Goal: Information Seeking & Learning: Find specific page/section

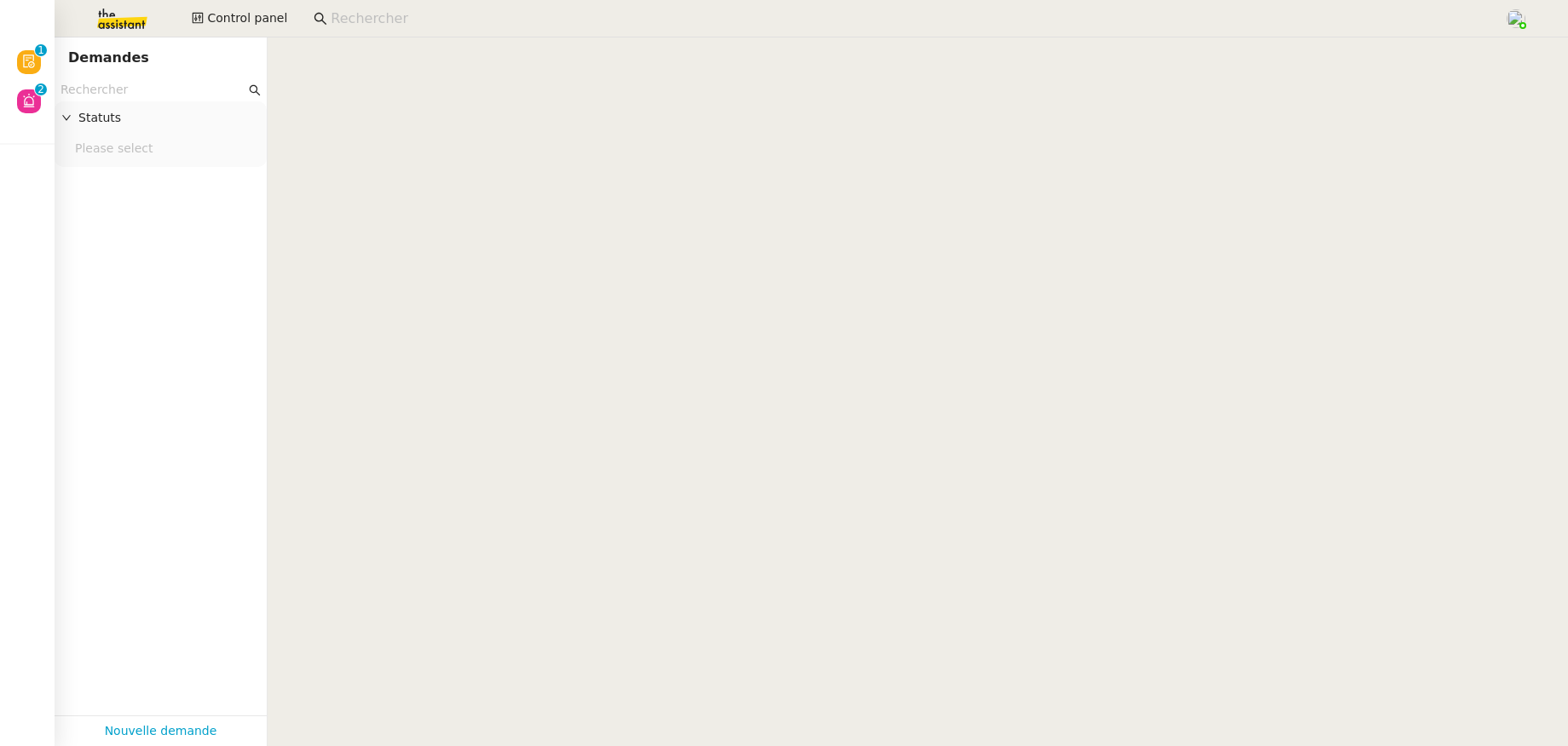
click at [114, 25] on img at bounding box center [108, 18] width 132 height 37
click at [119, 101] on nz-input-group at bounding box center [161, 90] width 213 height 23
click at [115, 92] on input "text" at bounding box center [152, 90] width 185 height 19
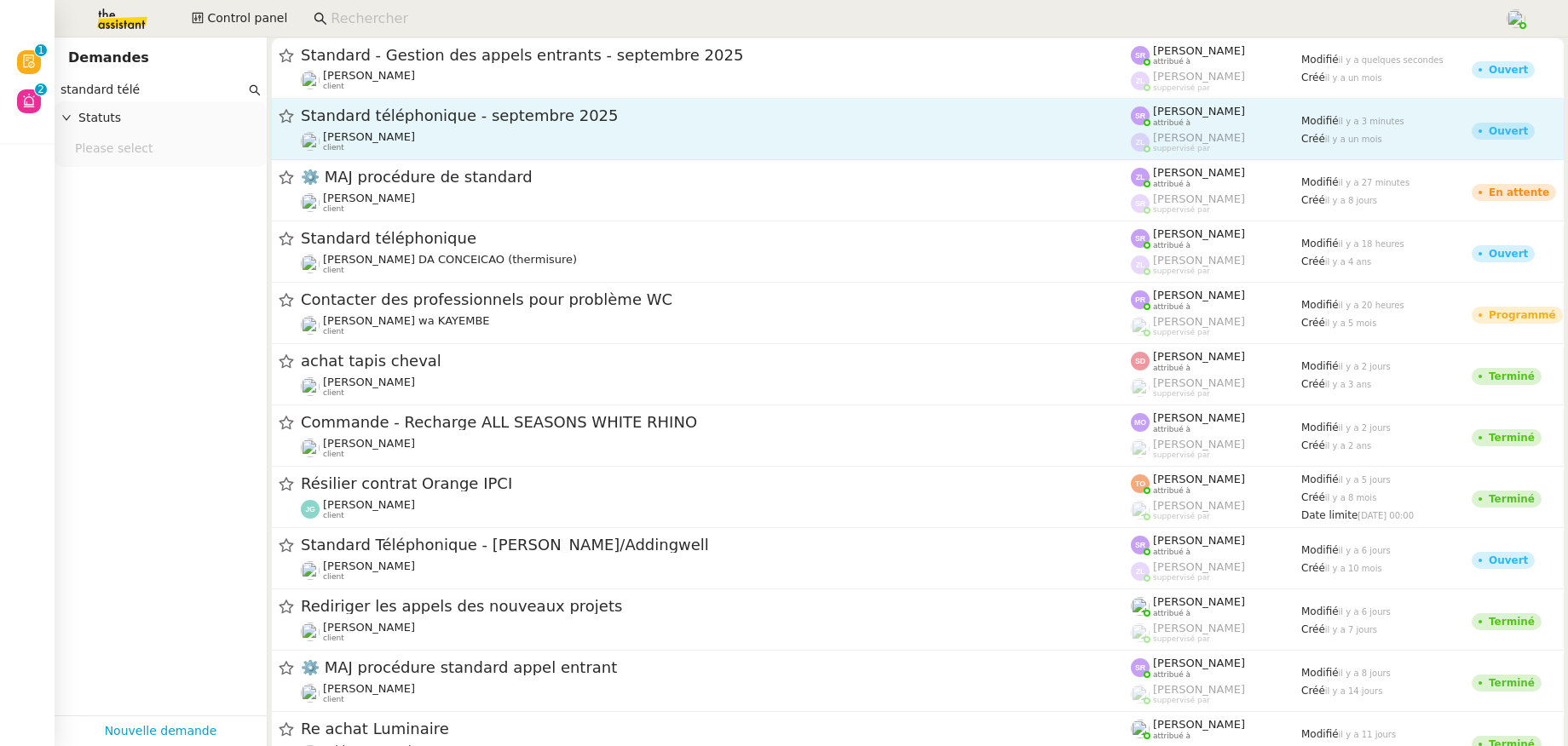
type input "standard télé"
click at [459, 142] on div "Franck MUFFAT-JEANDET client" at bounding box center [716, 141] width 830 height 22
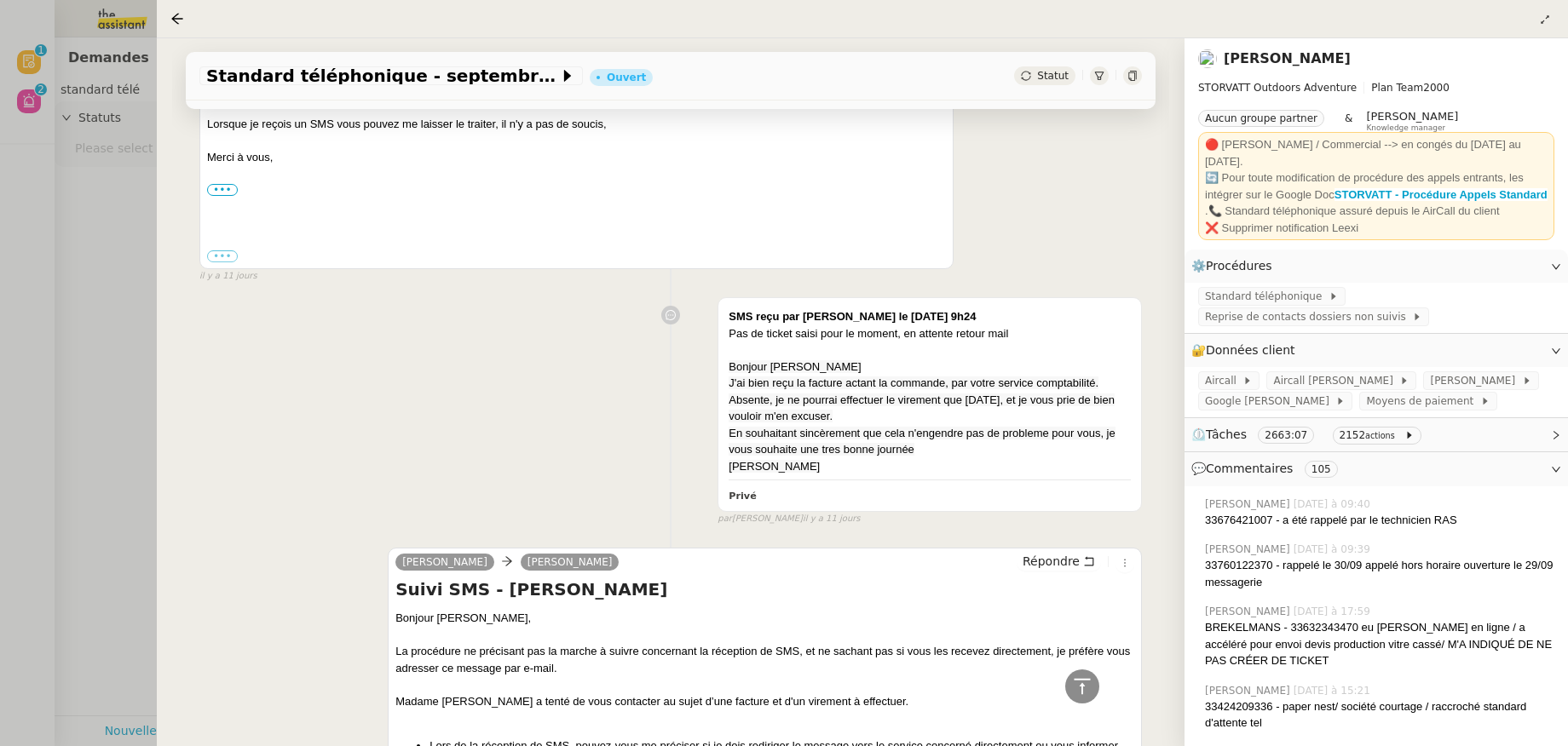
scroll to position [8528, 0]
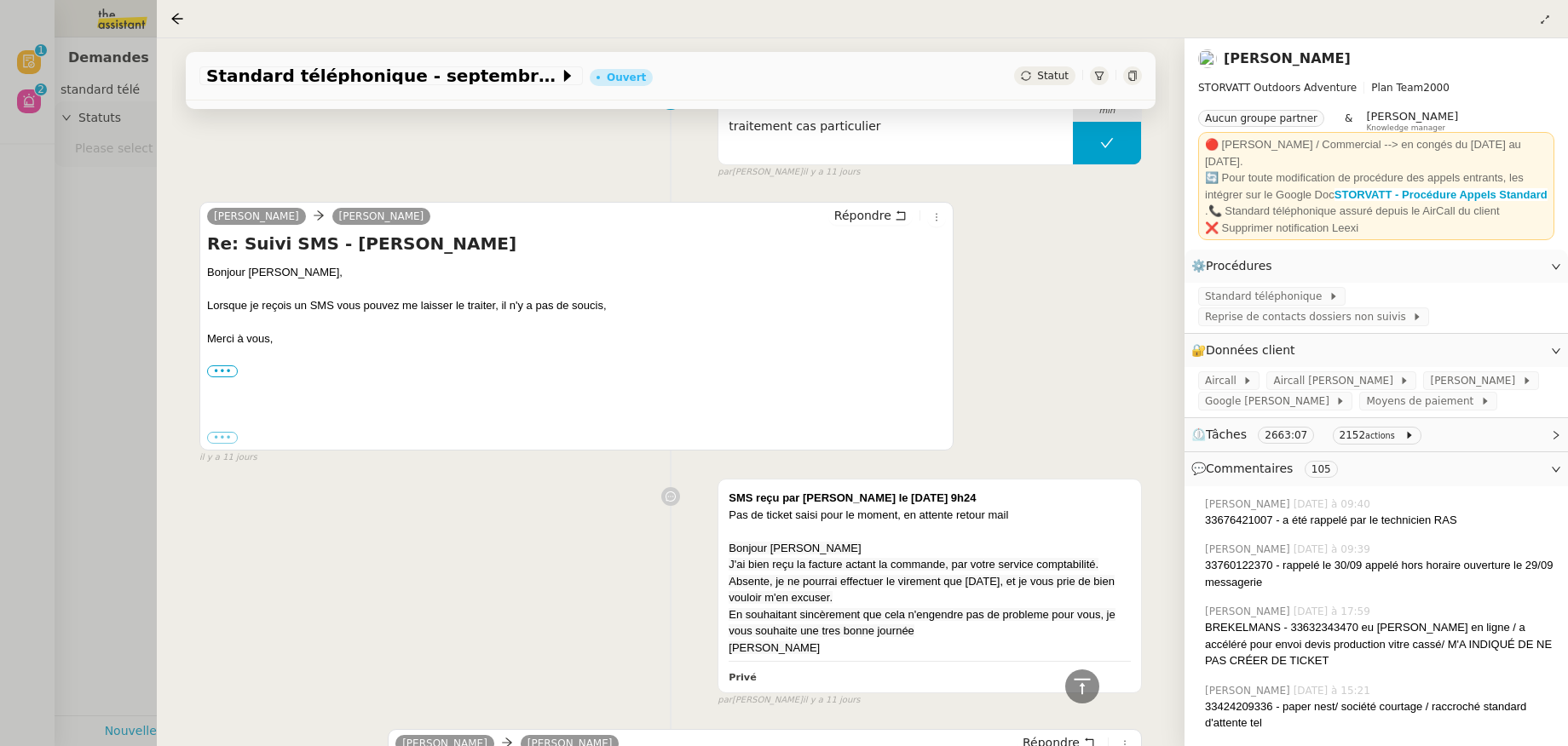
click at [1127, 76] on icon at bounding box center [1132, 76] width 11 height 11
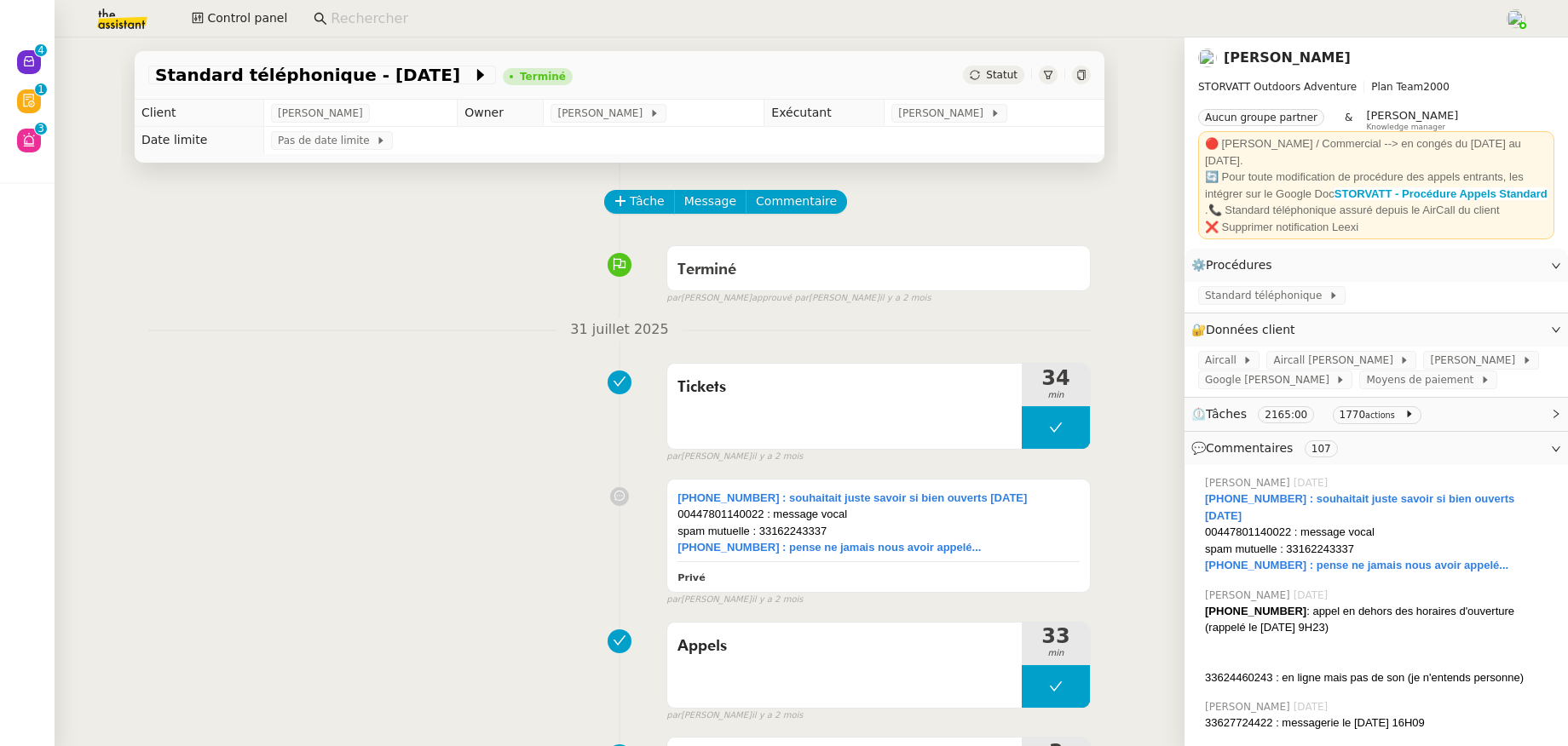
click at [1143, 263] on div "Standard téléphonique - [DATE] Terminé Statut Client [PERSON_NAME] Owner [PERSO…" at bounding box center [620, 392] width 1130 height 709
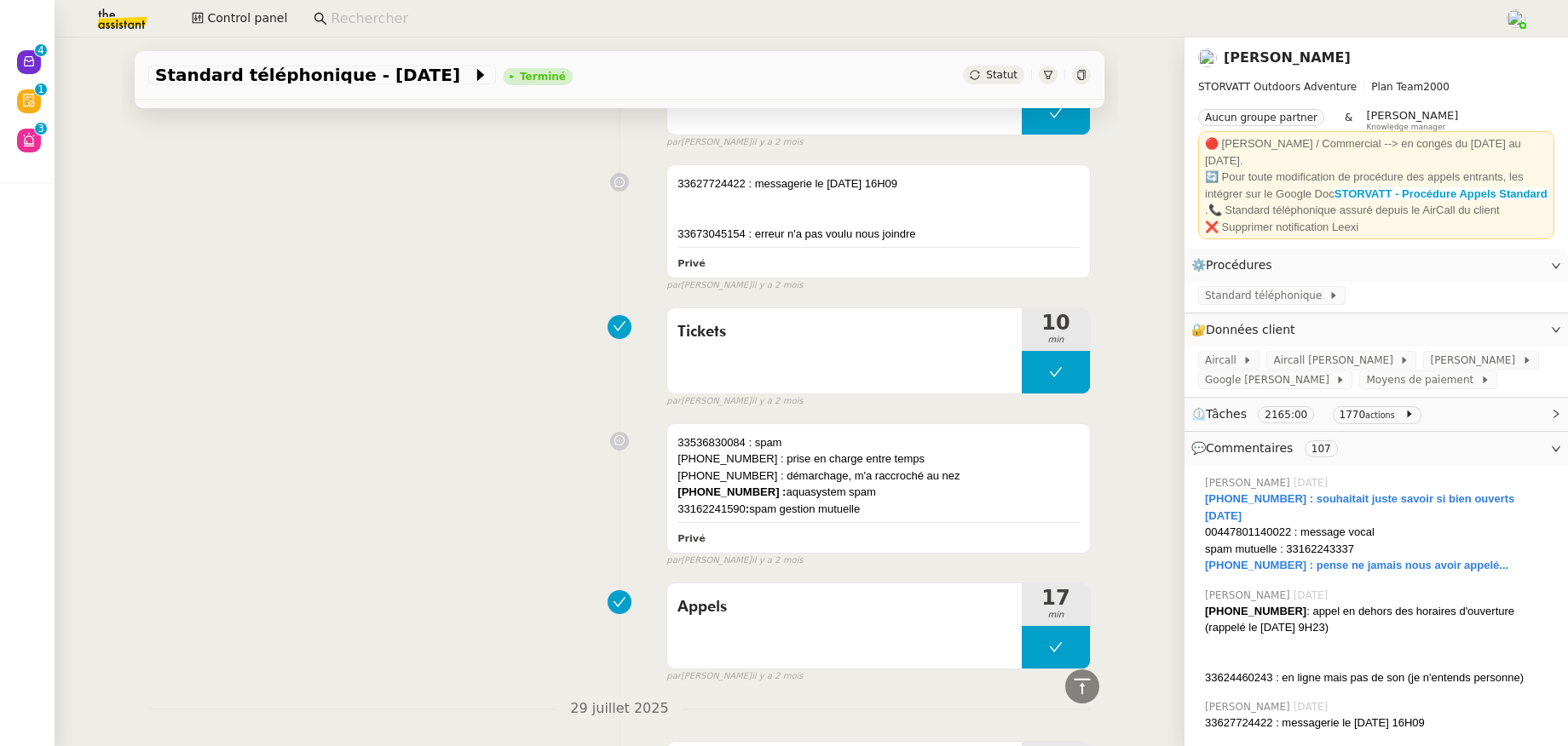
scroll to position [1316, 0]
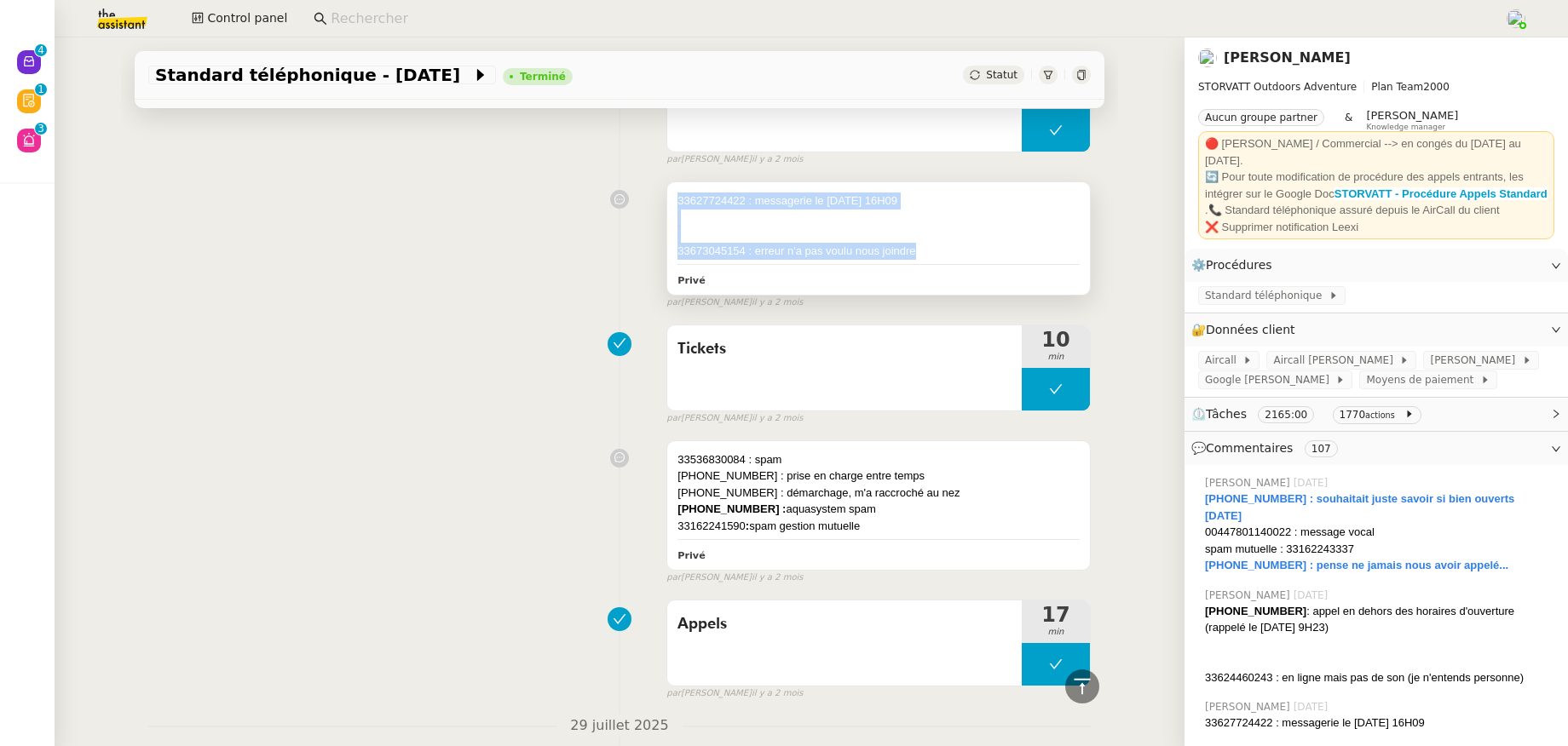
drag, startPoint x: 664, startPoint y: 200, endPoint x: 905, endPoint y: 266, distance: 249.9
click at [907, 265] on div "33627724422 : messagerie le [DATE] 16H09 33673045154 : erreur n'a pas voulu nou…" at bounding box center [878, 237] width 422 height 112
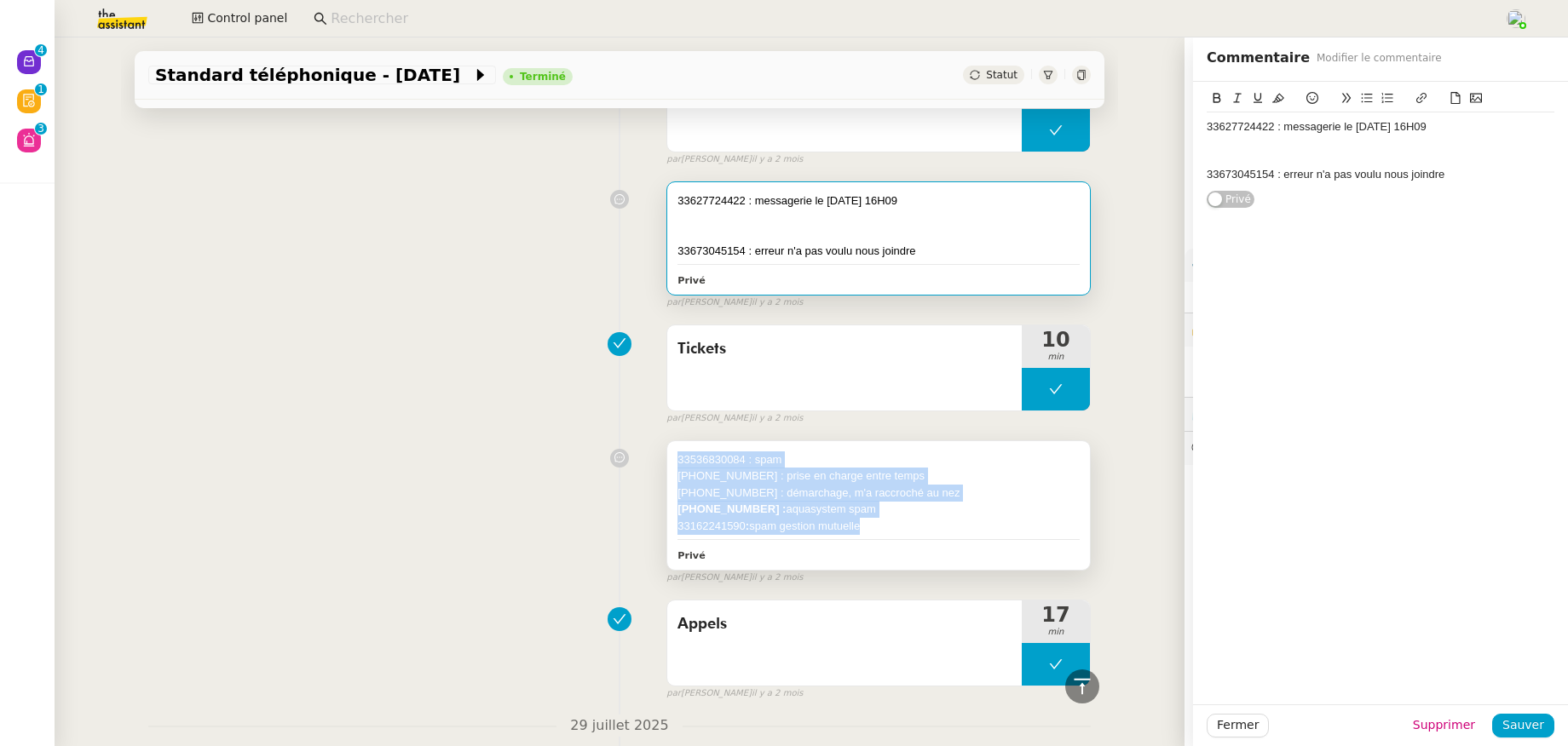
drag, startPoint x: 664, startPoint y: 460, endPoint x: 875, endPoint y: 534, distance: 223.6
click at [875, 536] on div "33536830084 : spam [PHONE_NUMBER] : prise en charge entre temps [PHONE_NUMBER] …" at bounding box center [878, 506] width 422 height 129
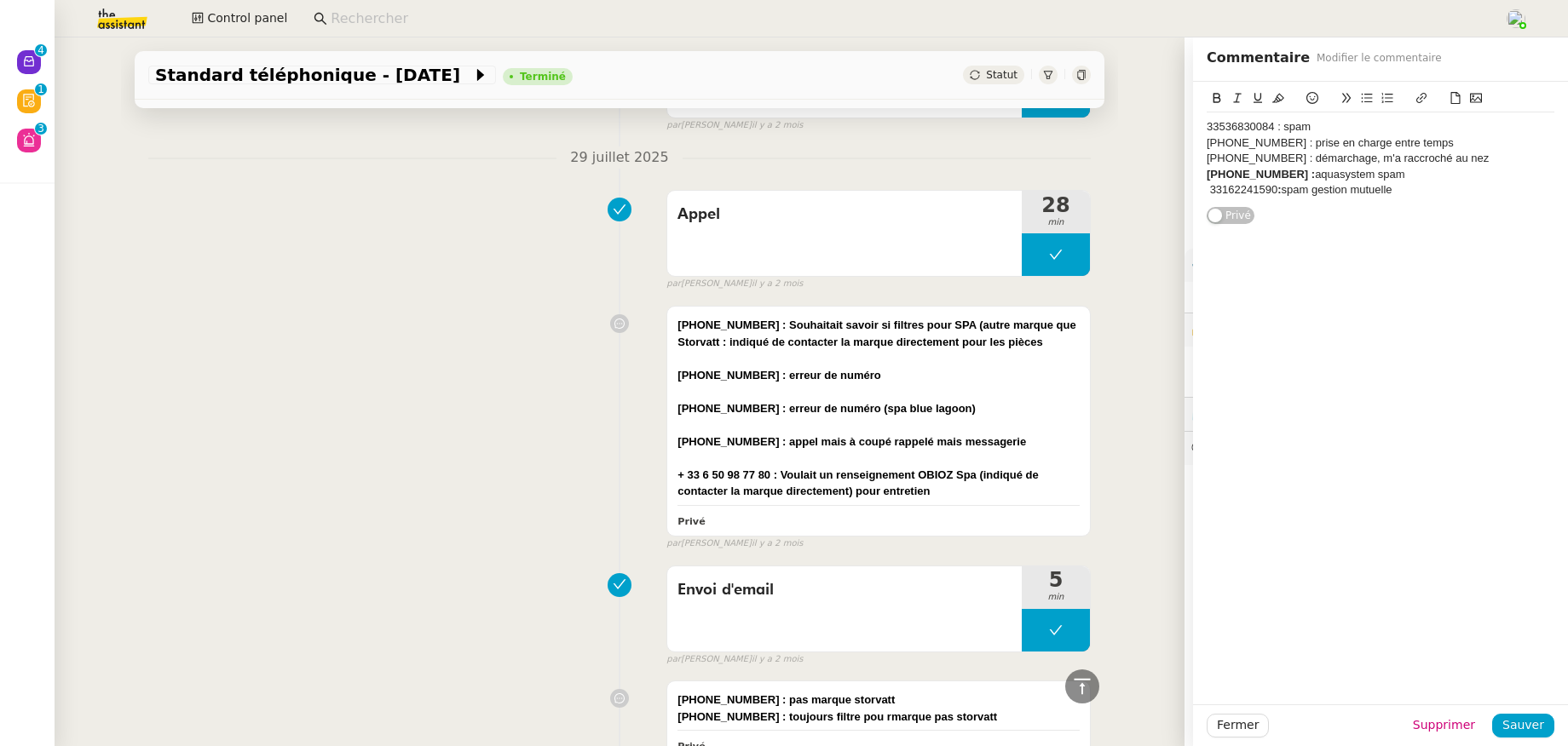
scroll to position [1888, 0]
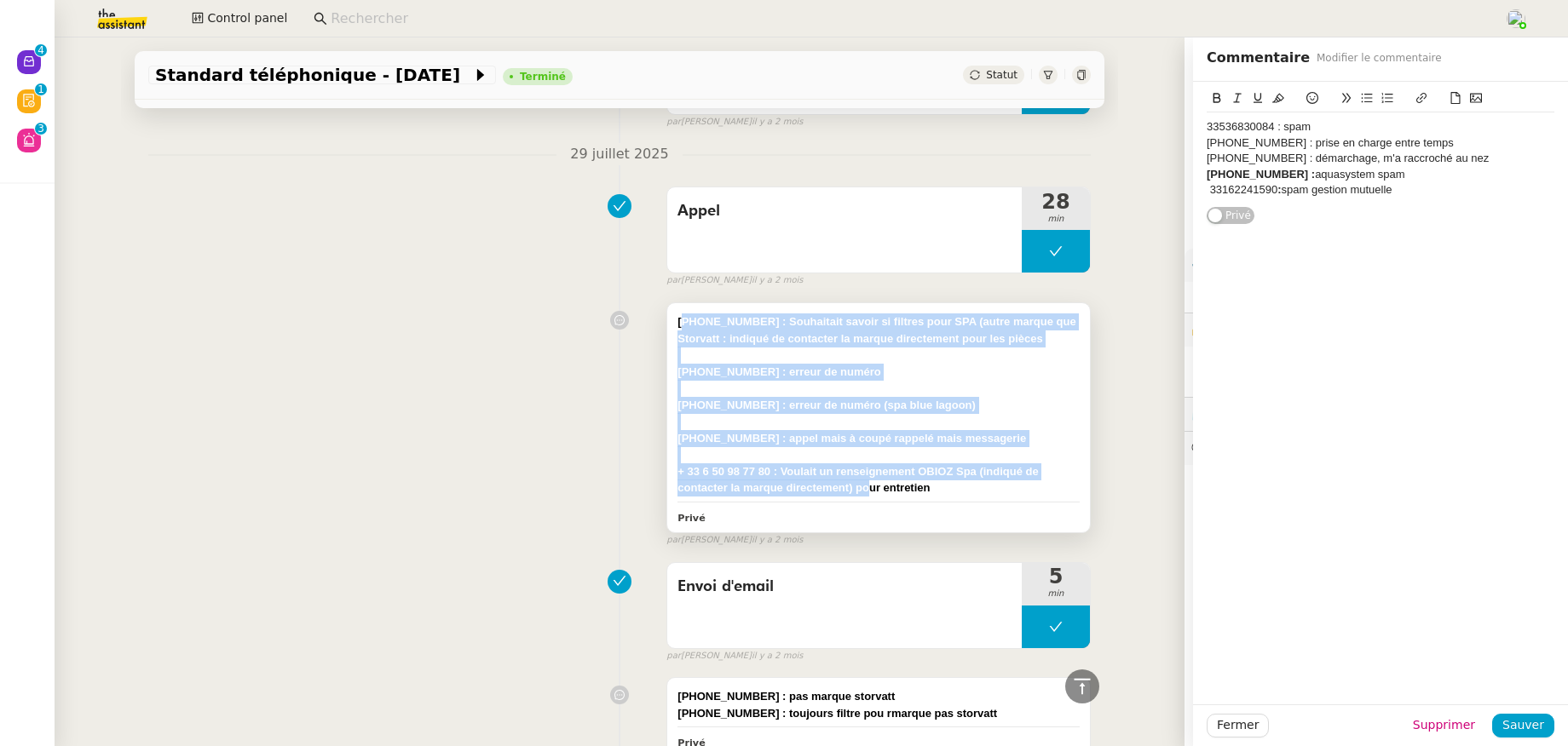
drag, startPoint x: 674, startPoint y: 320, endPoint x: 785, endPoint y: 469, distance: 185.8
click at [855, 488] on div "[PHONE_NUMBER] : Souhaitait savoir si filtres pour SPA (autre marque que Storva…" at bounding box center [878, 404] width 402 height 183
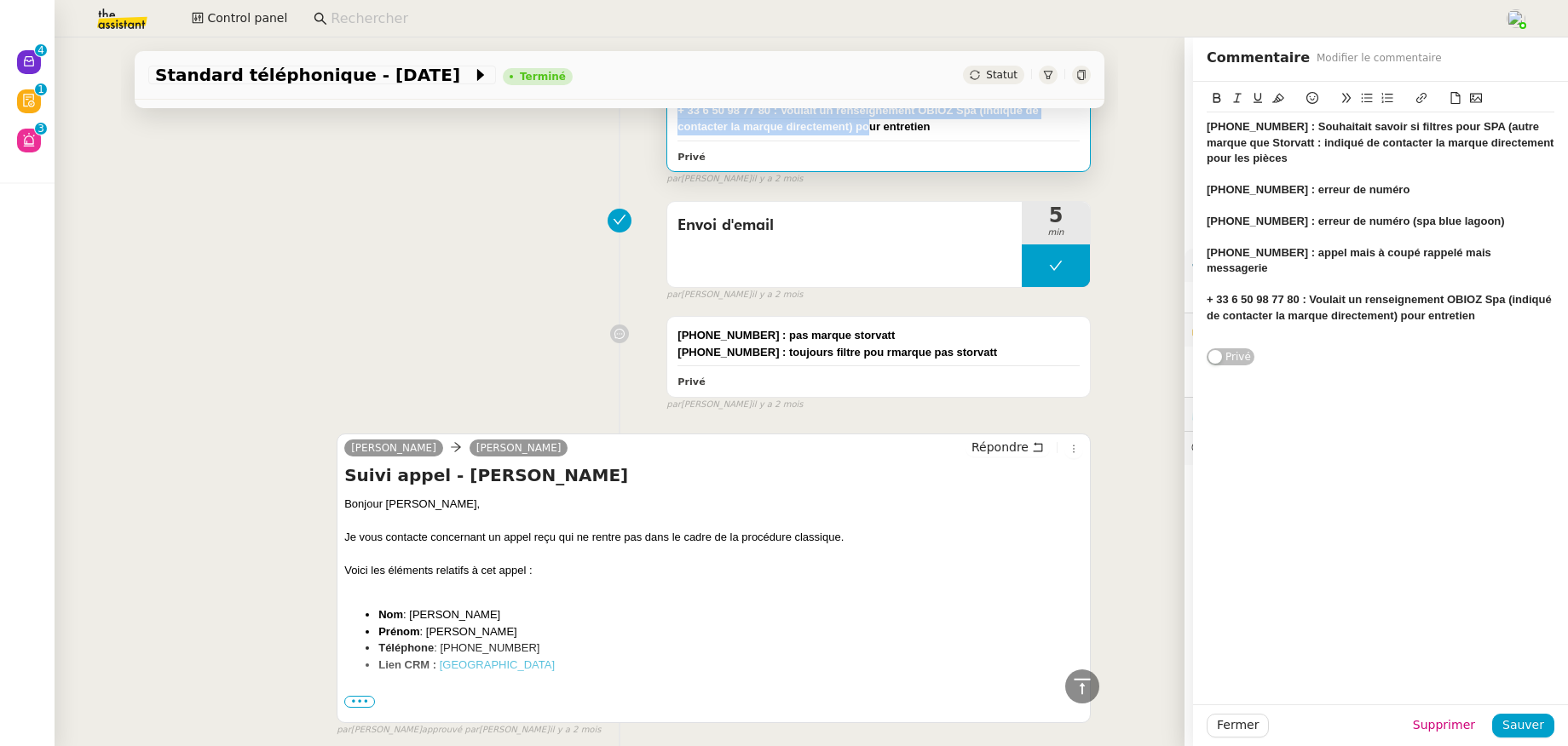
scroll to position [2303, 0]
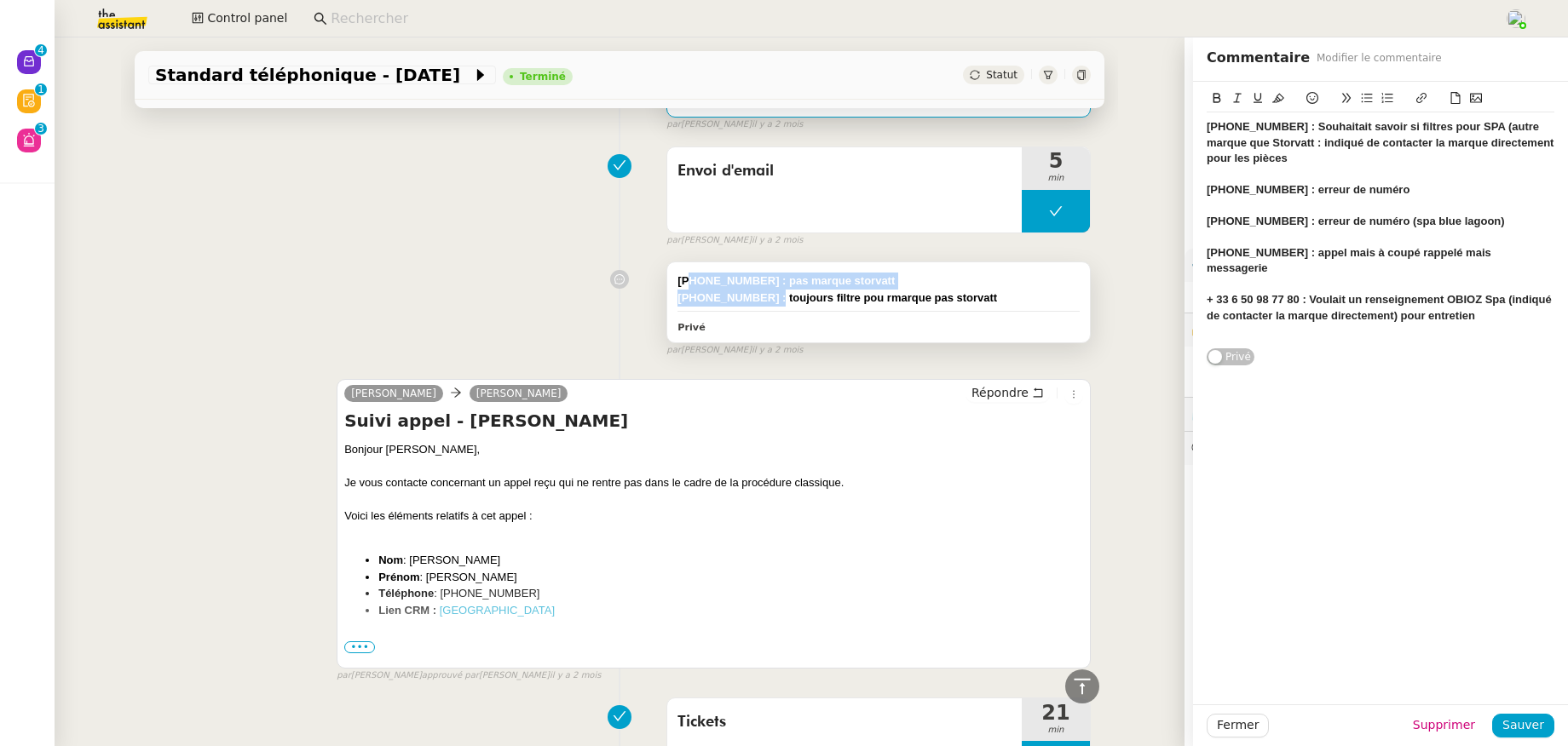
drag, startPoint x: 683, startPoint y: 285, endPoint x: 753, endPoint y: 300, distance: 71.6
click at [753, 300] on div "[PHONE_NUMBER] : pas marque storvatt [PHONE_NUMBER] : toujours filtre pou rmarq…" at bounding box center [878, 289] width 402 height 34
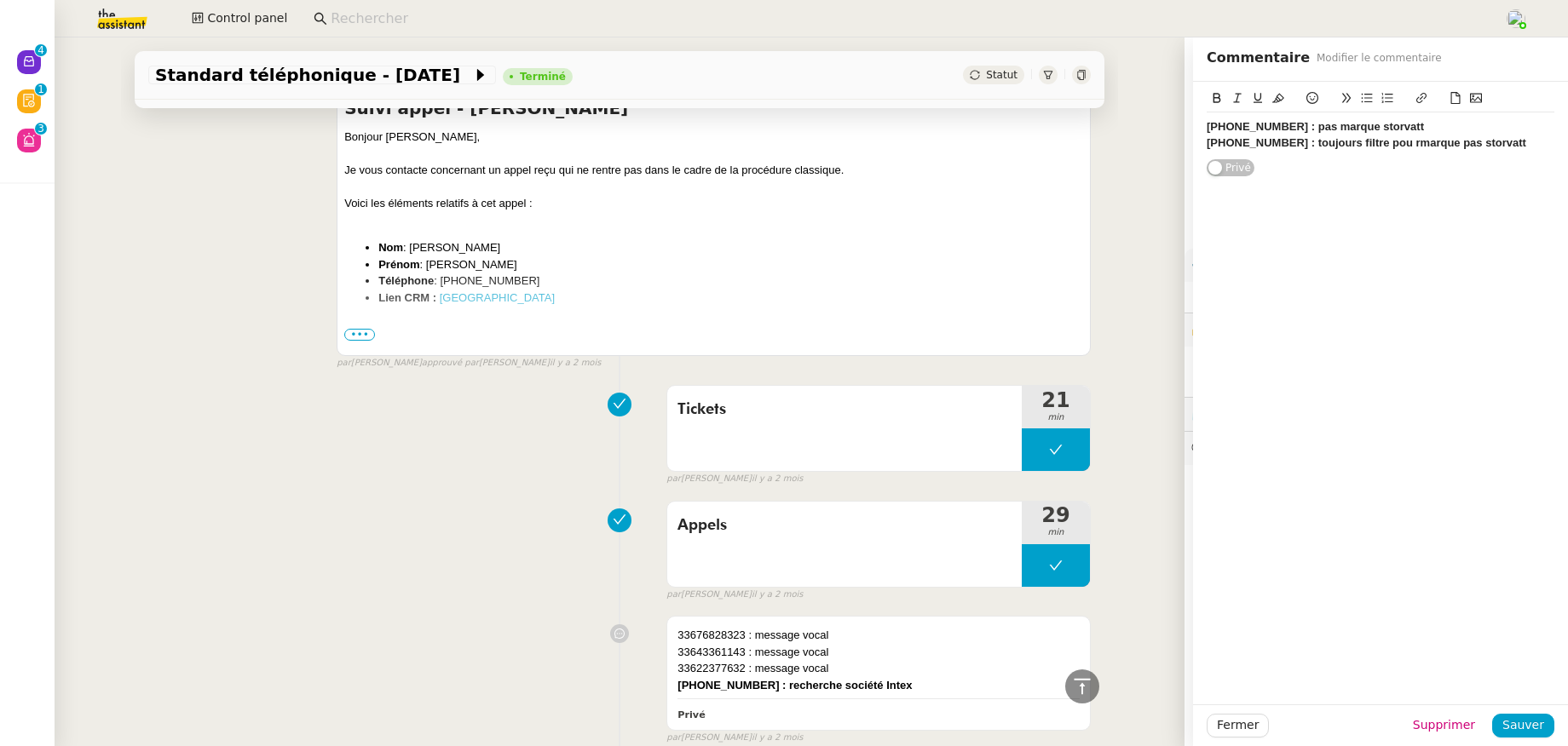
scroll to position [2918, 0]
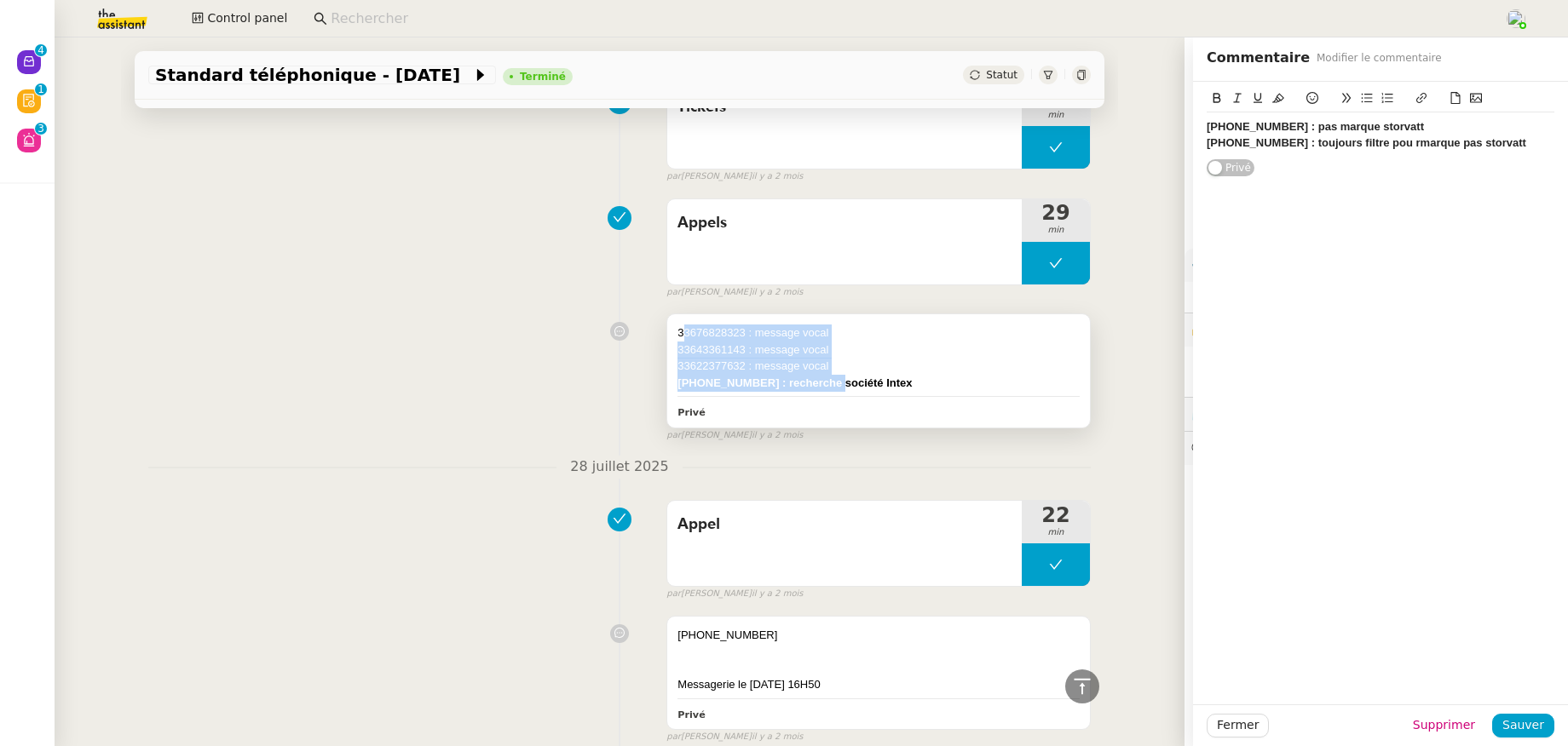
drag, startPoint x: 674, startPoint y: 334, endPoint x: 807, endPoint y: 383, distance: 141.7
click at [807, 386] on div "33676828323 : message vocal 33643361143 : message vocal 33622377632 : message v…" at bounding box center [878, 357] width 402 height 66
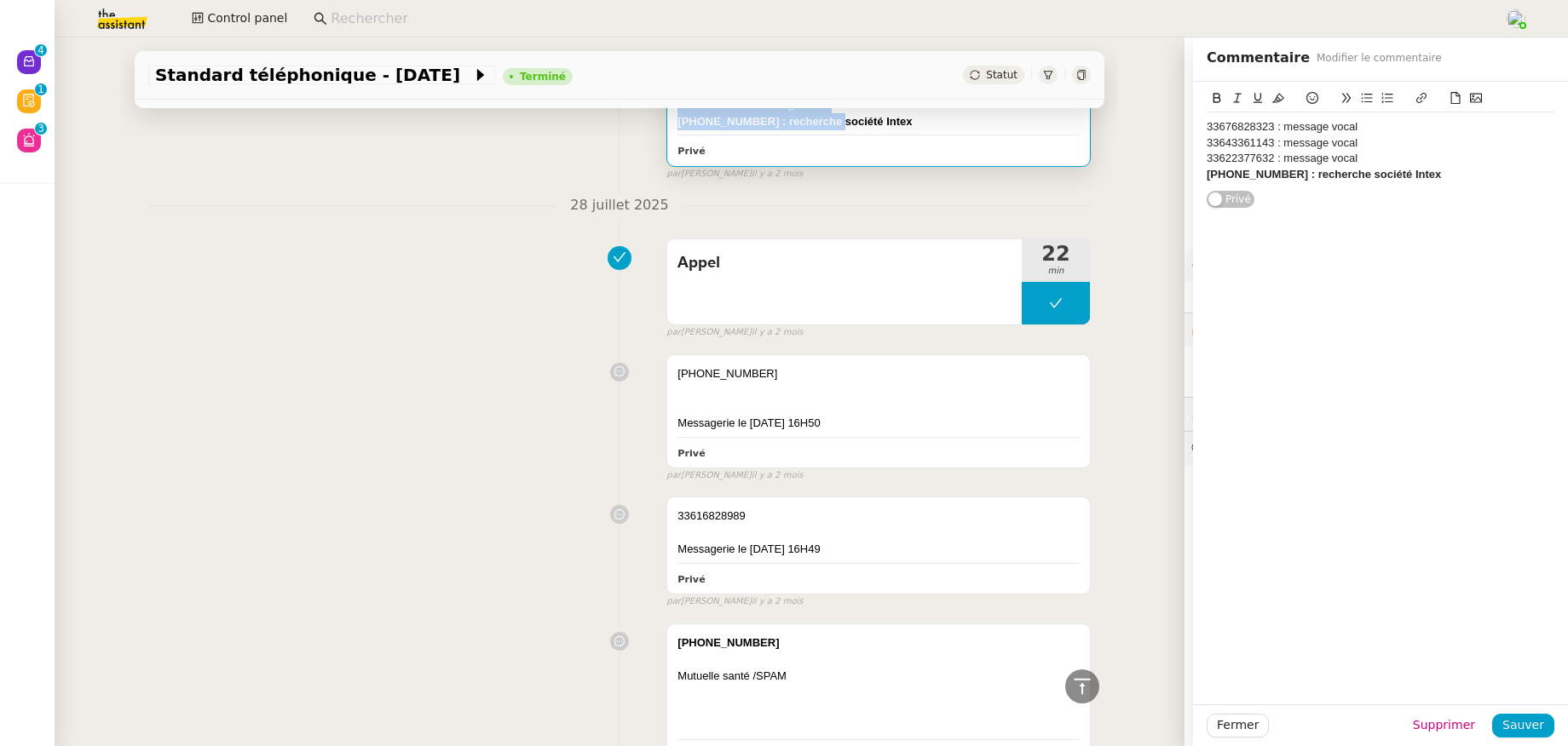
scroll to position [3200, 0]
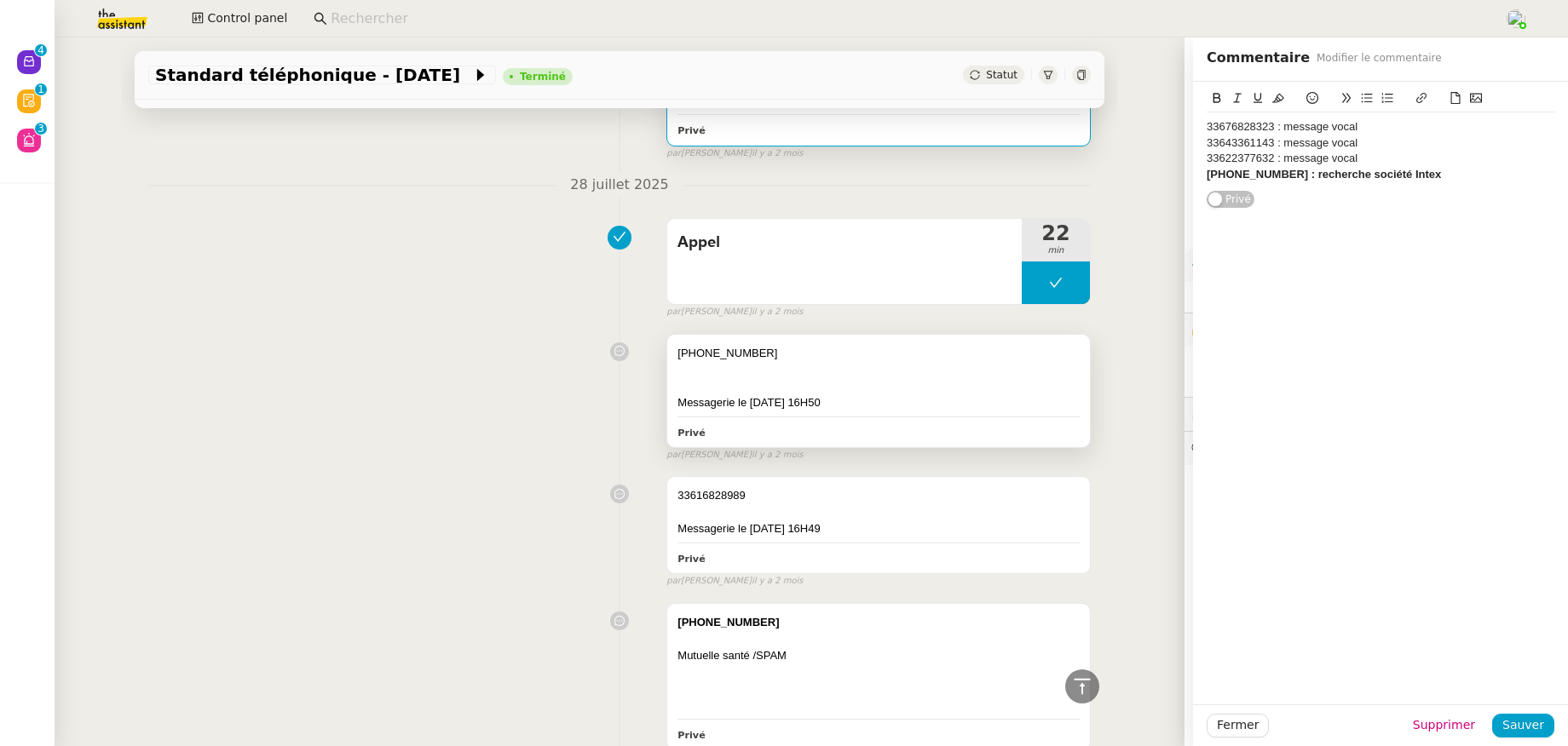
drag, startPoint x: 675, startPoint y: 347, endPoint x: 780, endPoint y: 443, distance: 142.3
click at [779, 443] on div "[PHONE_NUMBER] Messagerie le [DATE] 16H50 Privé" at bounding box center [878, 391] width 422 height 112
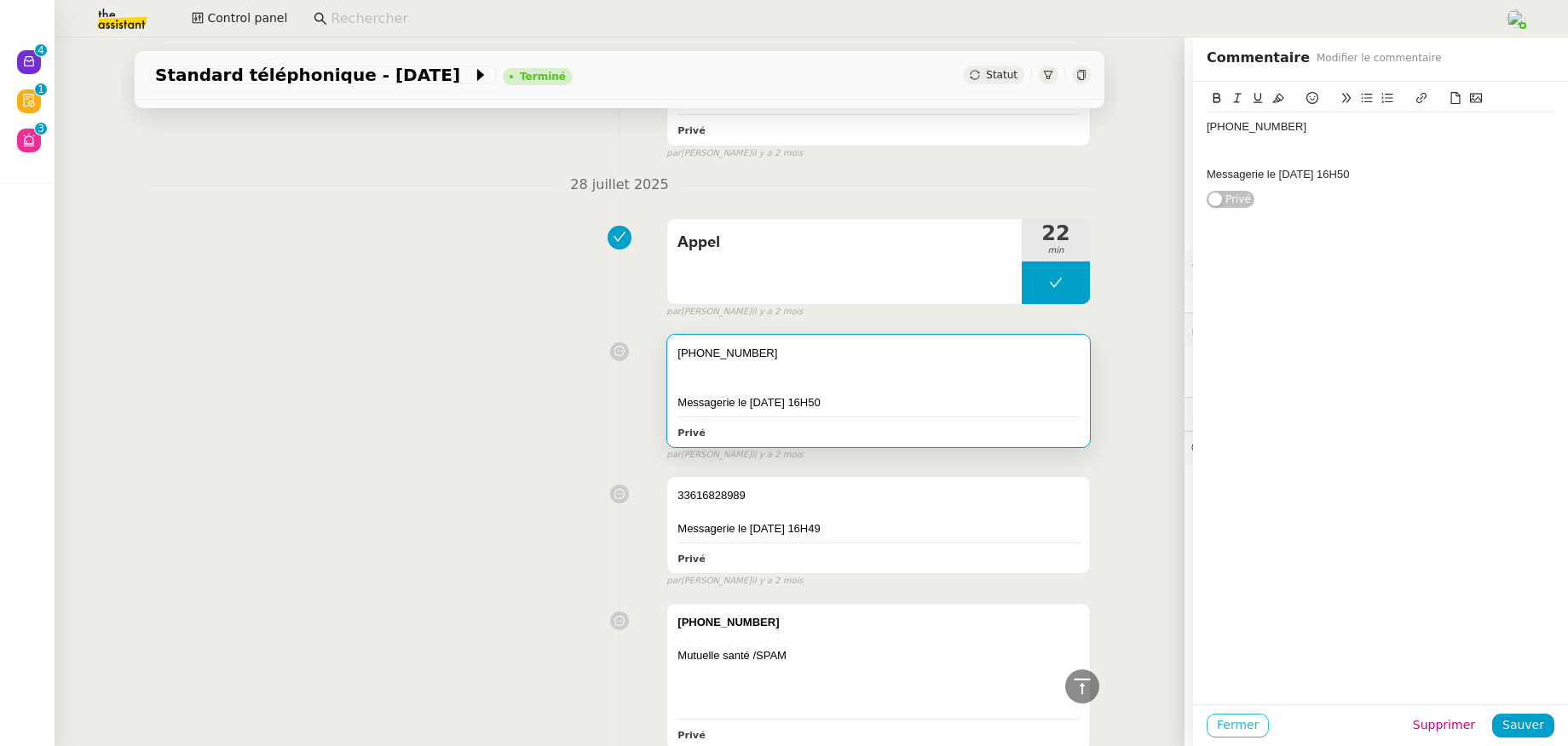
click at [1241, 723] on span "Fermer" at bounding box center [1238, 725] width 42 height 19
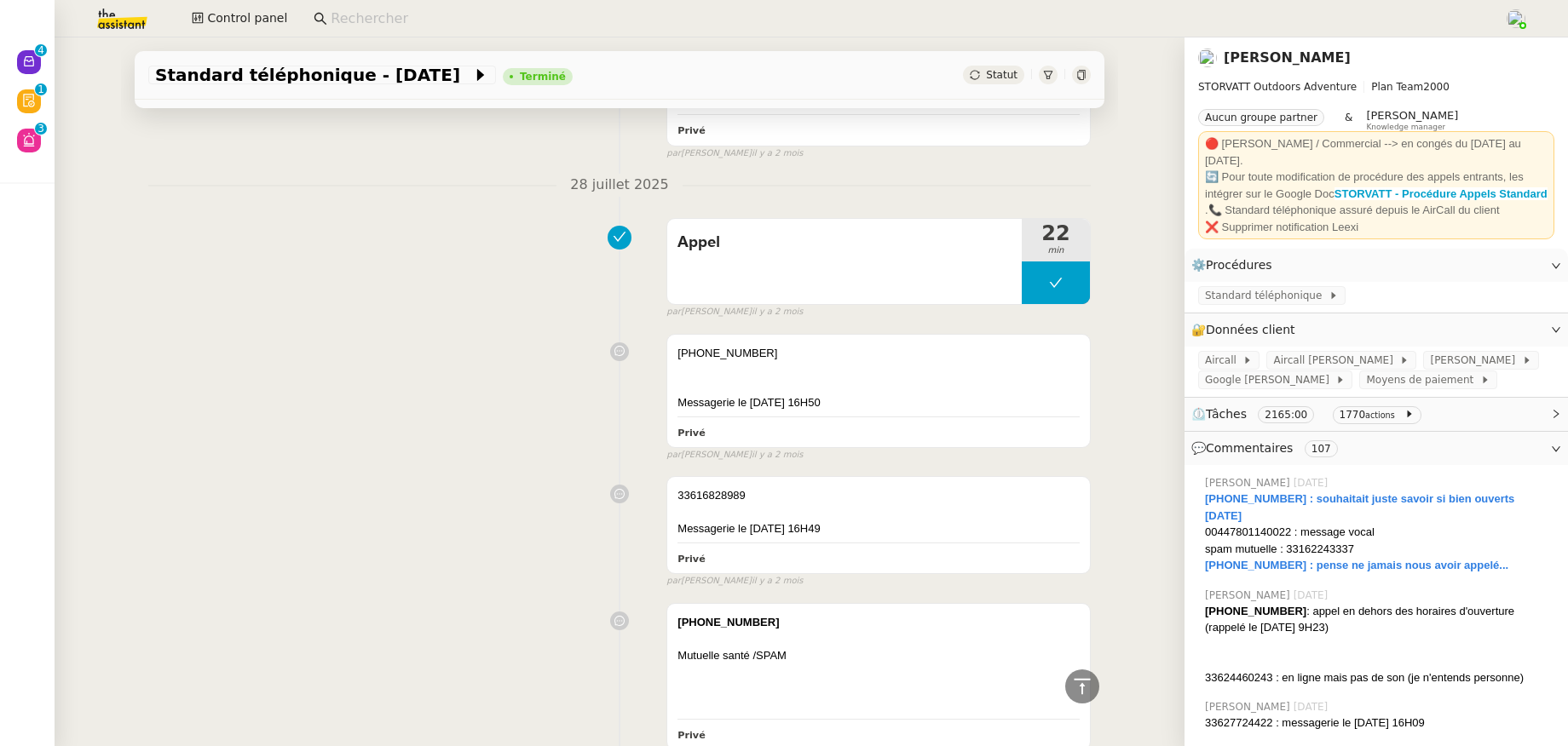
click at [526, 364] on div "[PHONE_NUMBER] Messagerie le [DATE] 16H50 Privé false par [PERSON_NAME] [DATE]" at bounding box center [620, 395] width 943 height 136
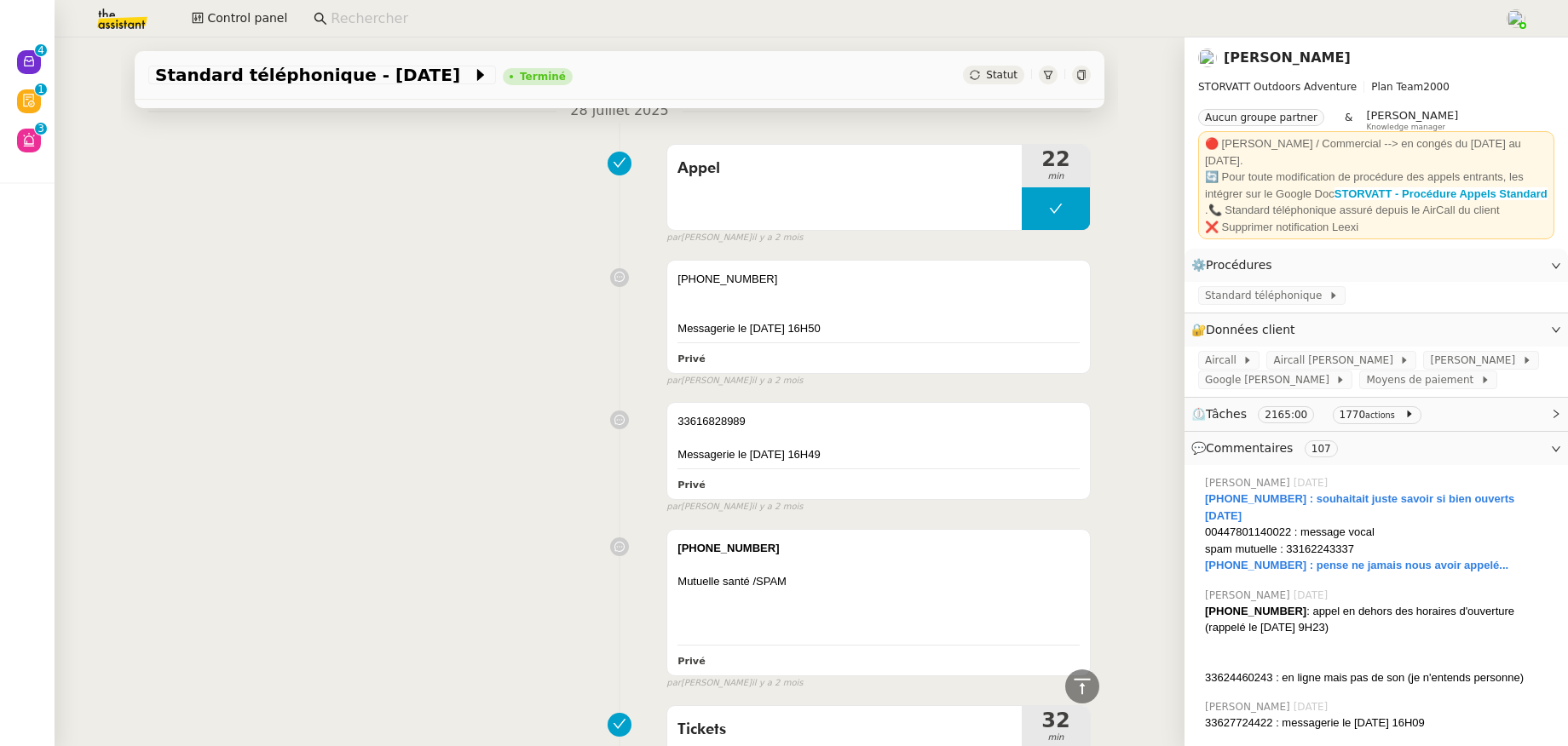
scroll to position [3296, 0]
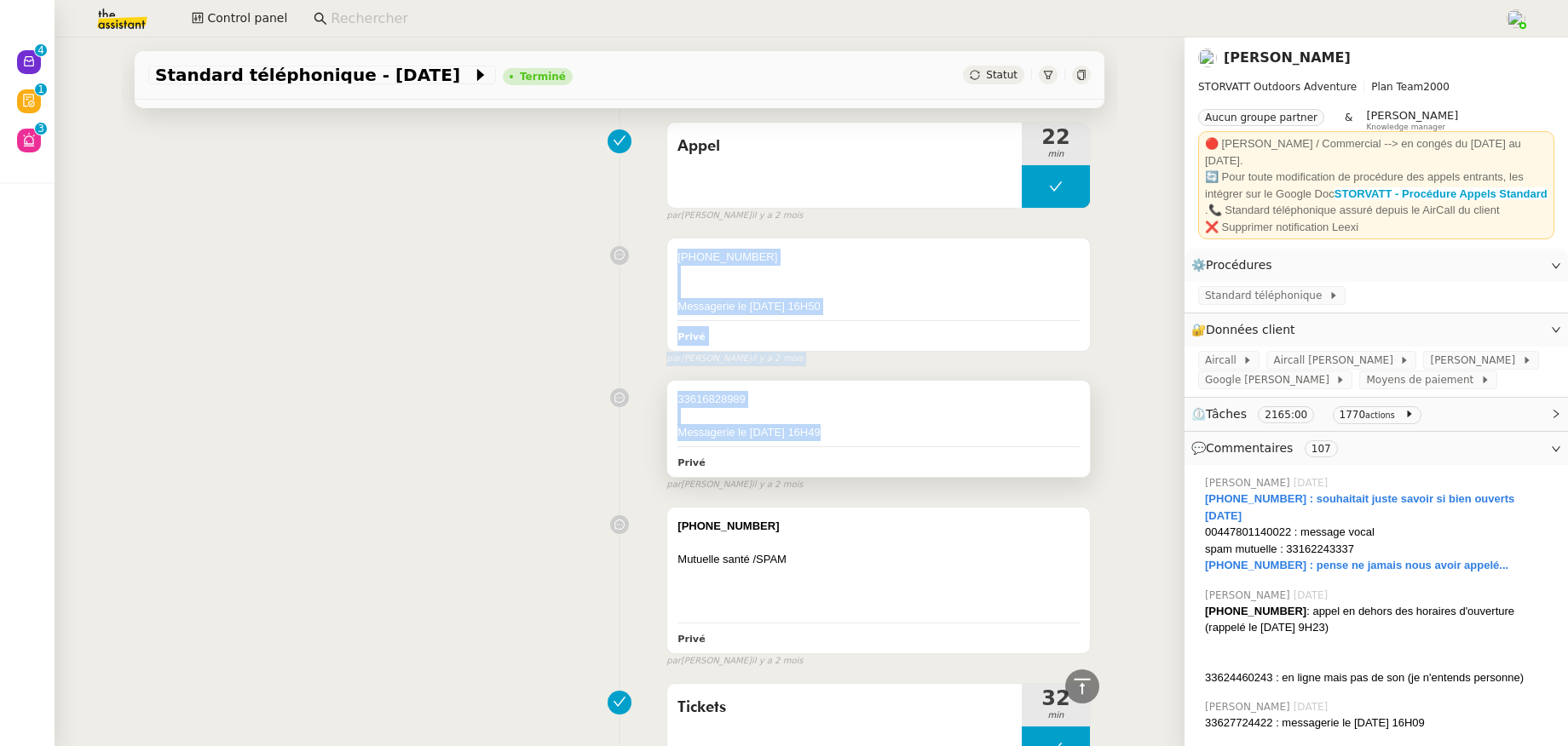
drag, startPoint x: 665, startPoint y: 254, endPoint x: 837, endPoint y: 445, distance: 257.0
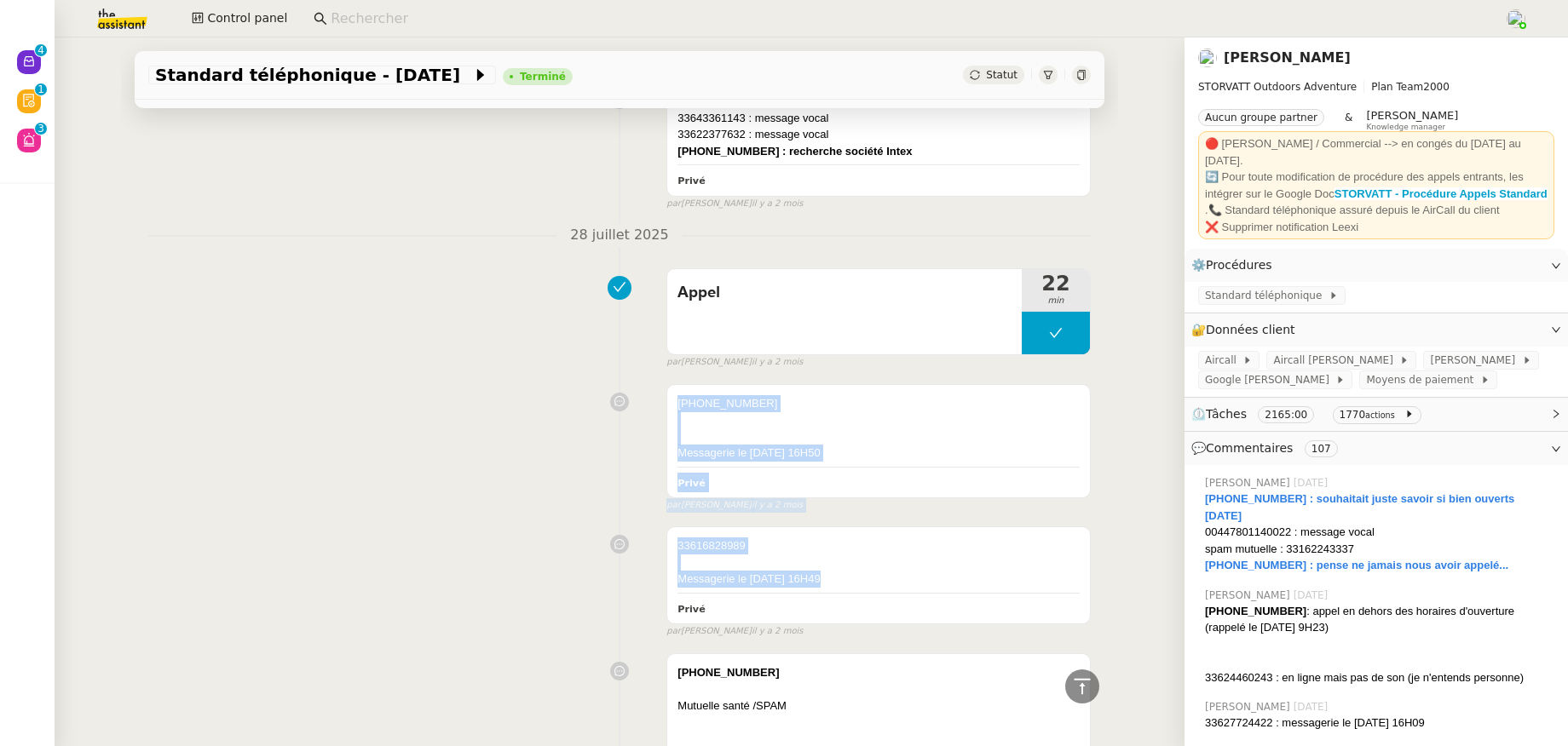
scroll to position [3084, 0]
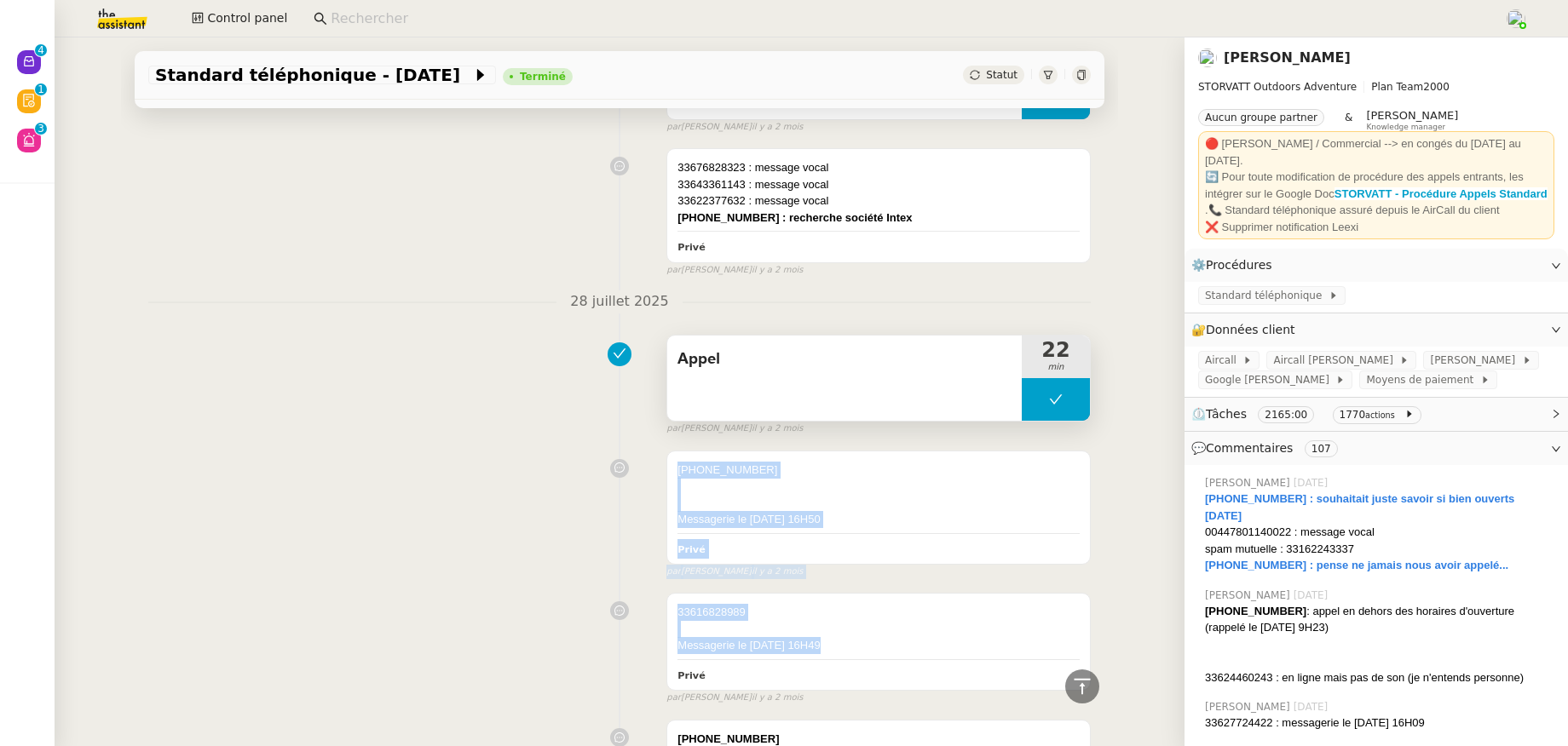
drag, startPoint x: 668, startPoint y: 358, endPoint x: 713, endPoint y: 360, distance: 45.0
click at [713, 360] on span "Appel" at bounding box center [844, 359] width 334 height 26
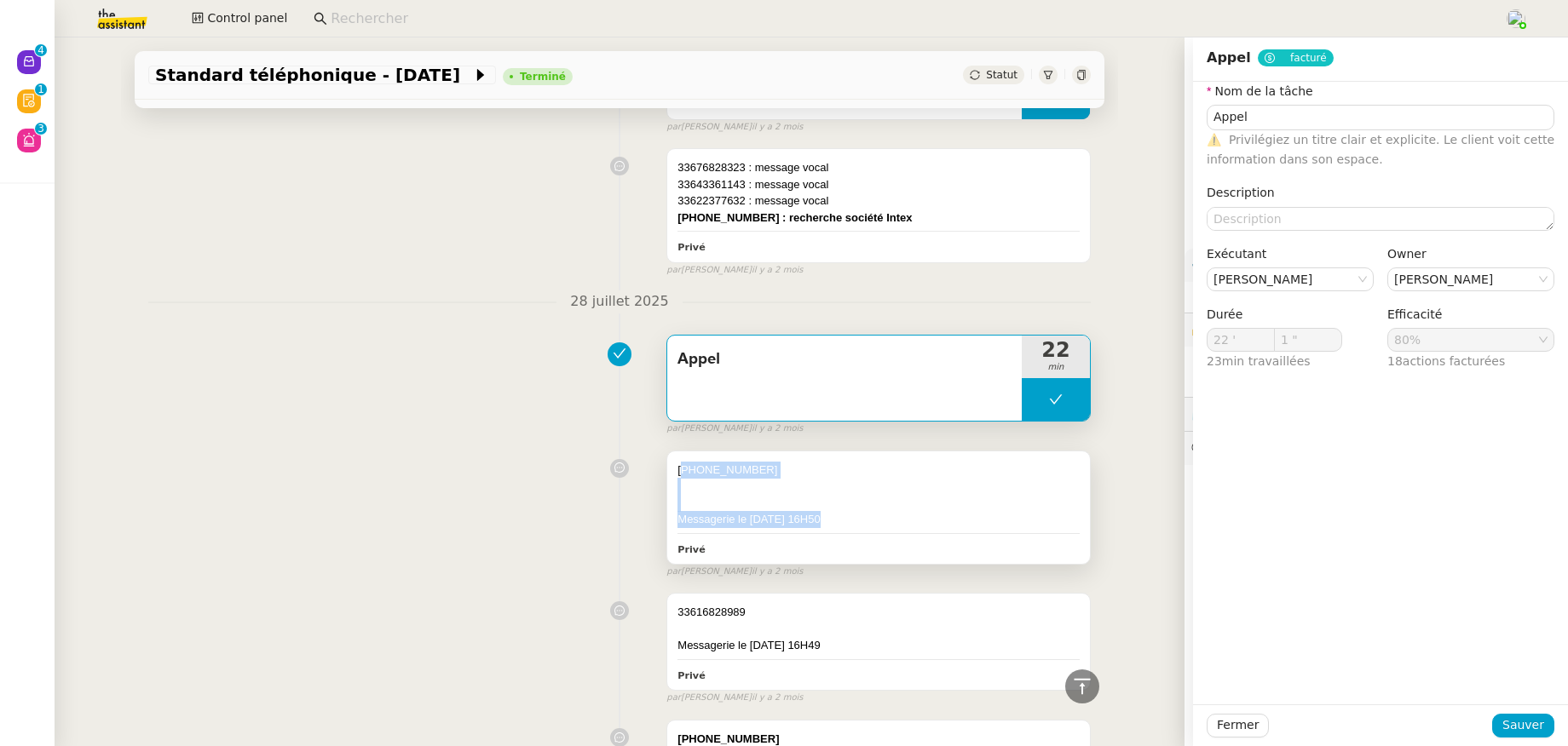
drag, startPoint x: 670, startPoint y: 471, endPoint x: 824, endPoint y: 543, distance: 170.0
click at [825, 543] on div "[PHONE_NUMBER] Messagerie le [DATE] 16H50 Privé" at bounding box center [878, 508] width 422 height 112
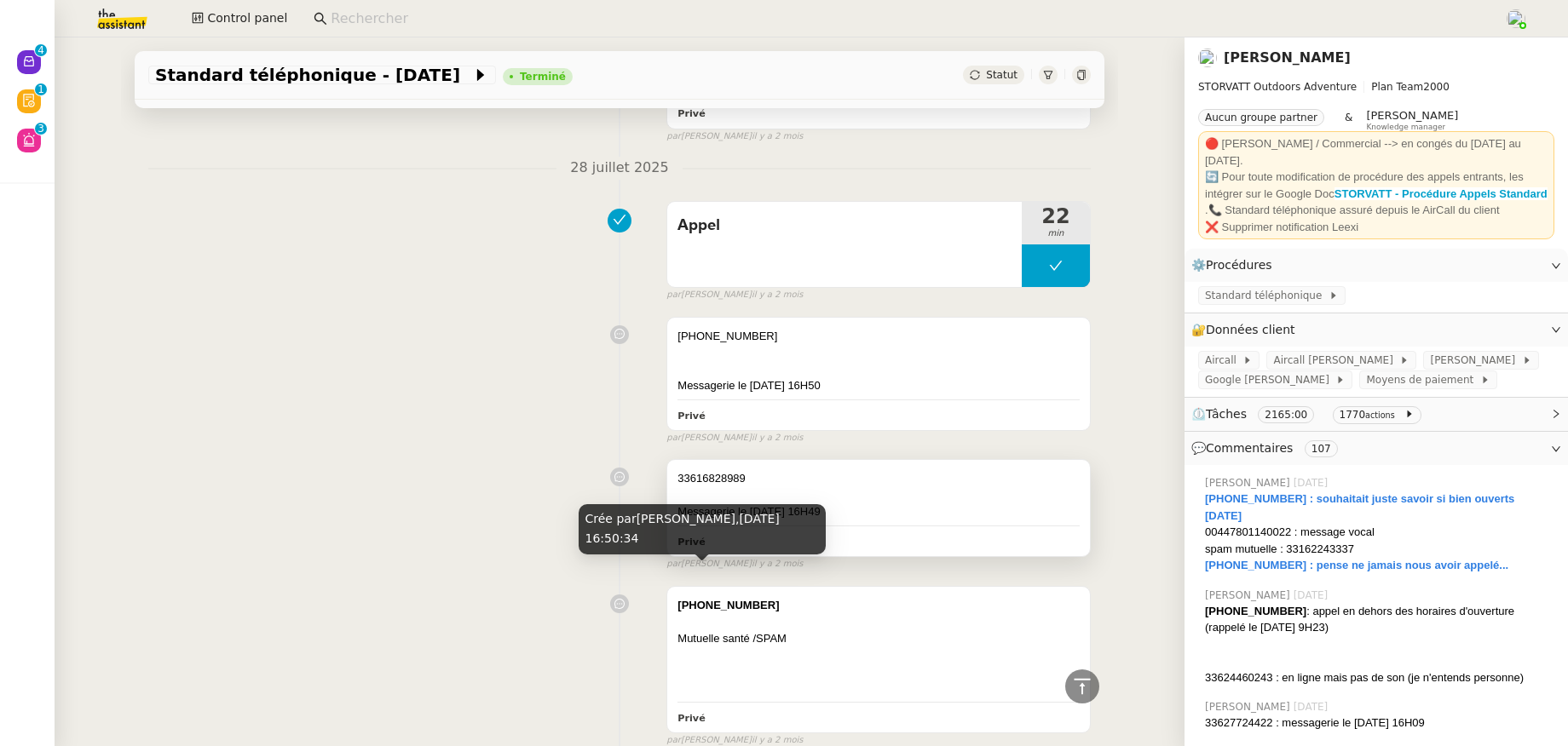
scroll to position [3228, 0]
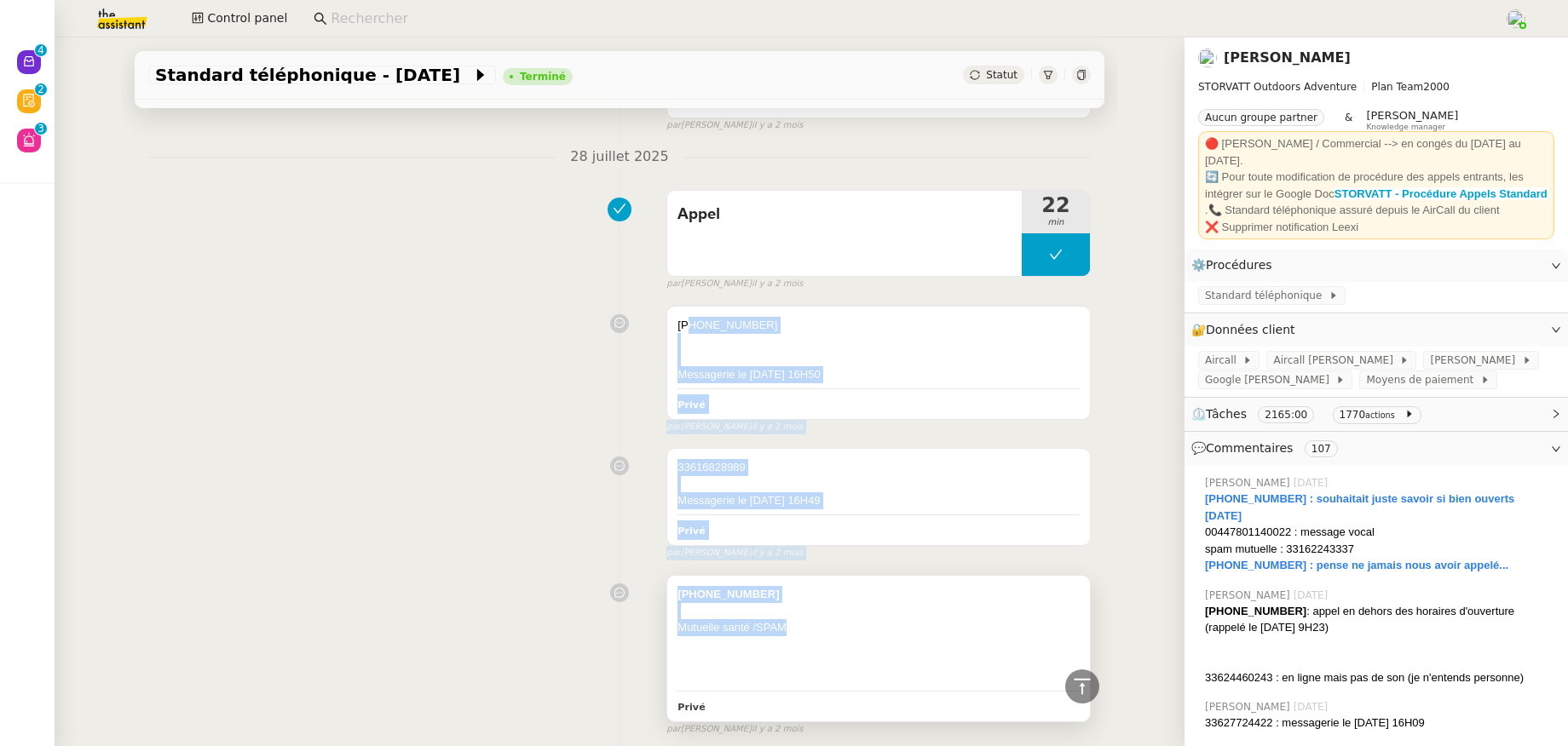
drag, startPoint x: 676, startPoint y: 323, endPoint x: 812, endPoint y: 628, distance: 333.9
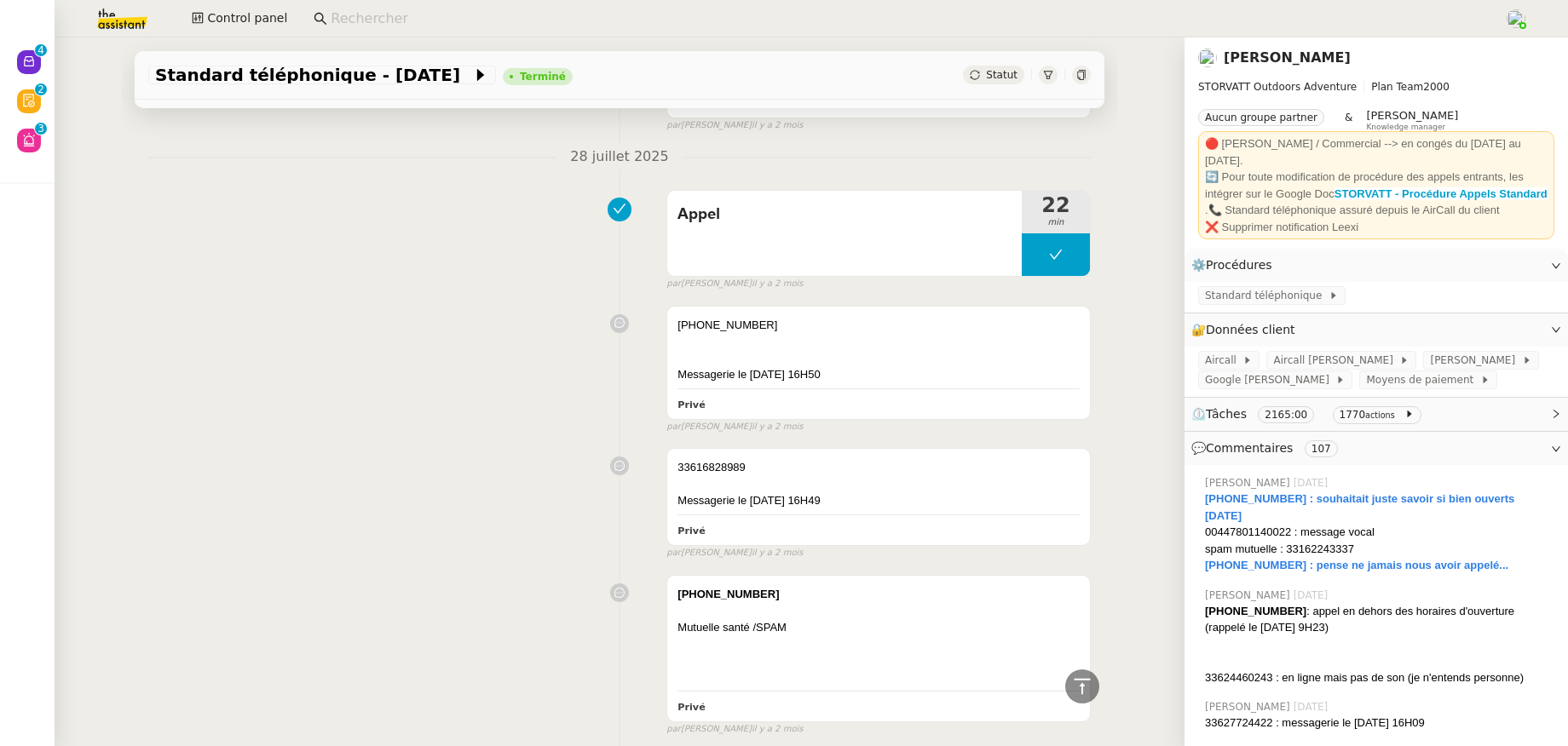
click at [448, 284] on div "Appel 22 min false par [PERSON_NAME] [DATE]" at bounding box center [620, 237] width 943 height 109
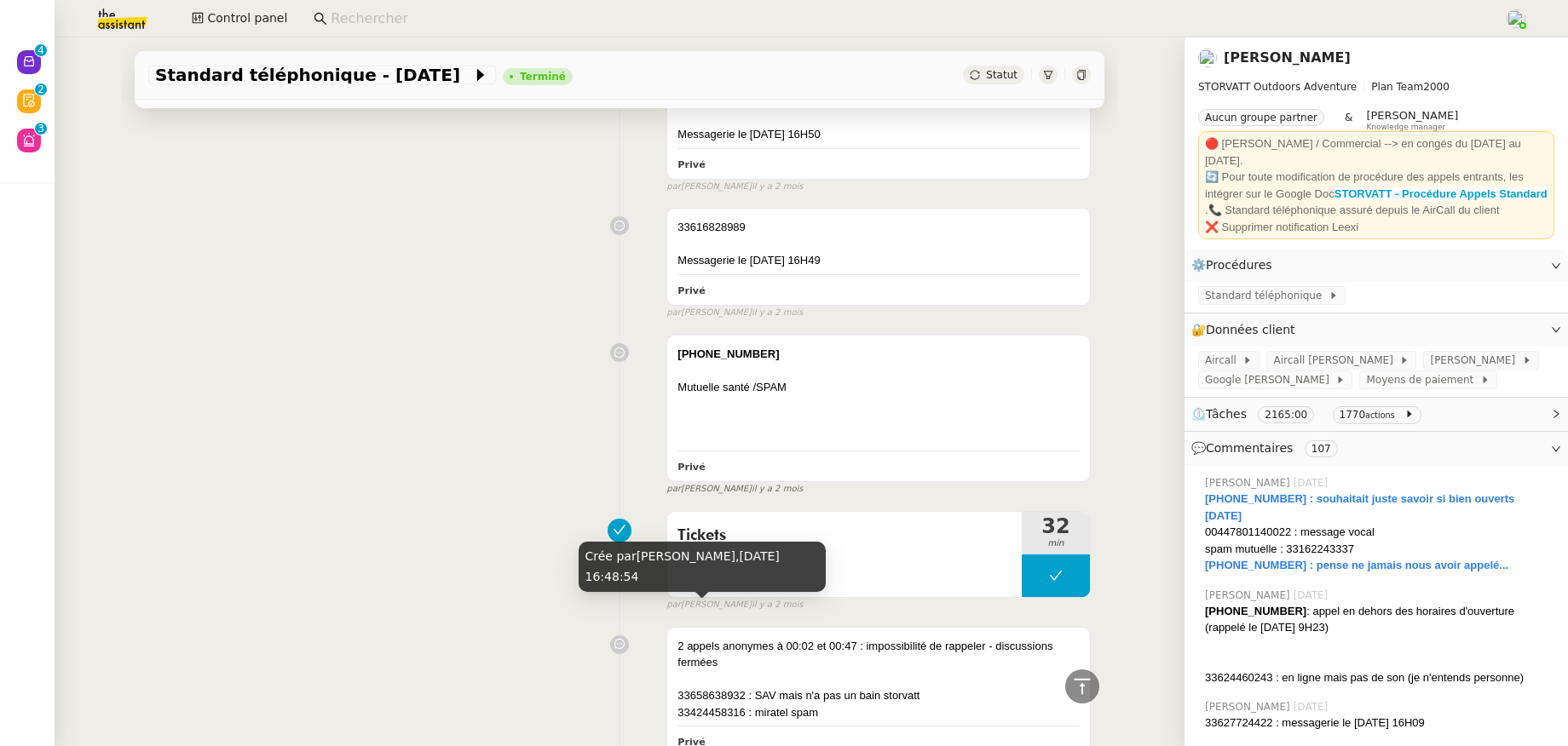
scroll to position [3481, 0]
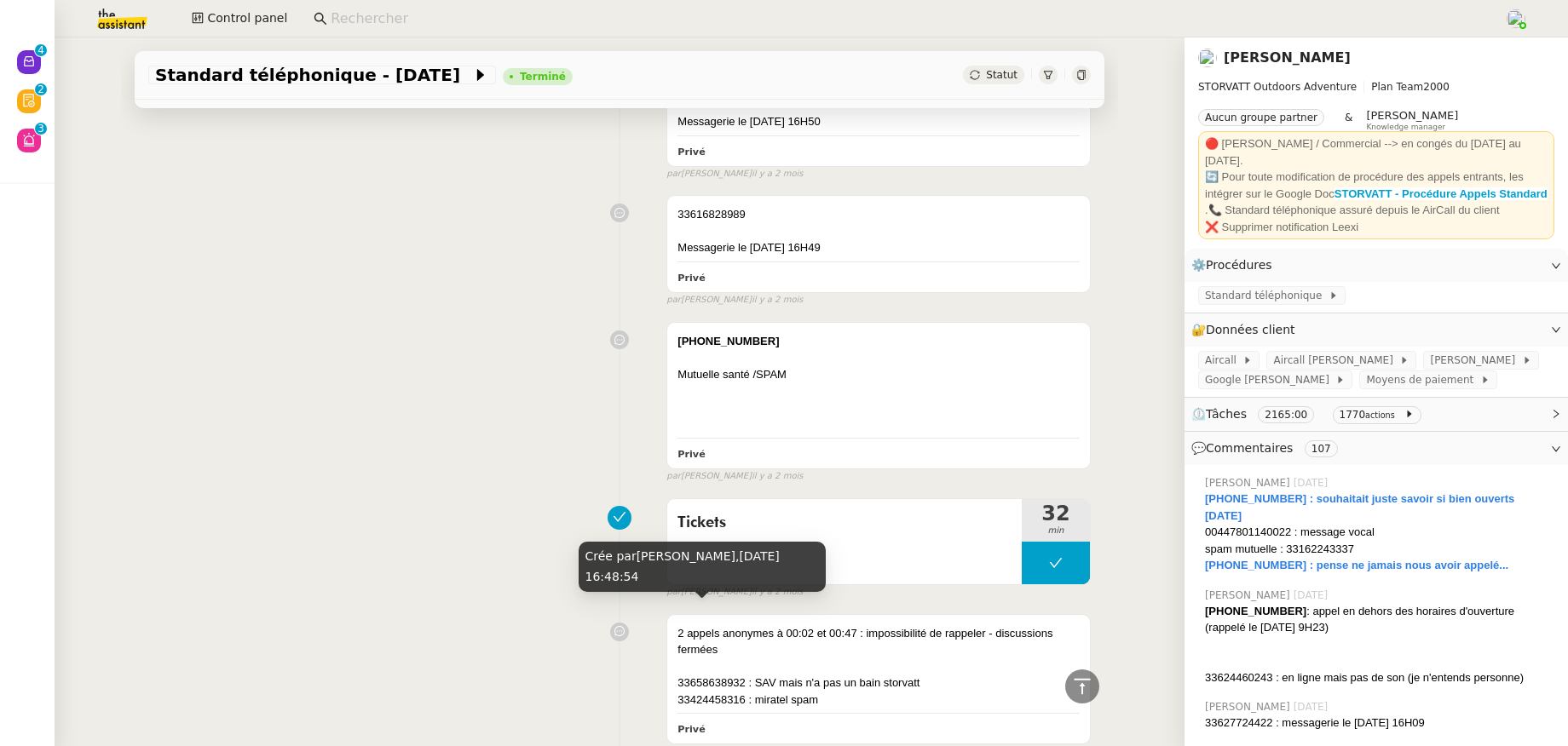
click at [409, 452] on div "[PHONE_NUMBER] Mutuelle santé /SPAM Privé false par [PERSON_NAME] [DATE]" at bounding box center [620, 398] width 943 height 170
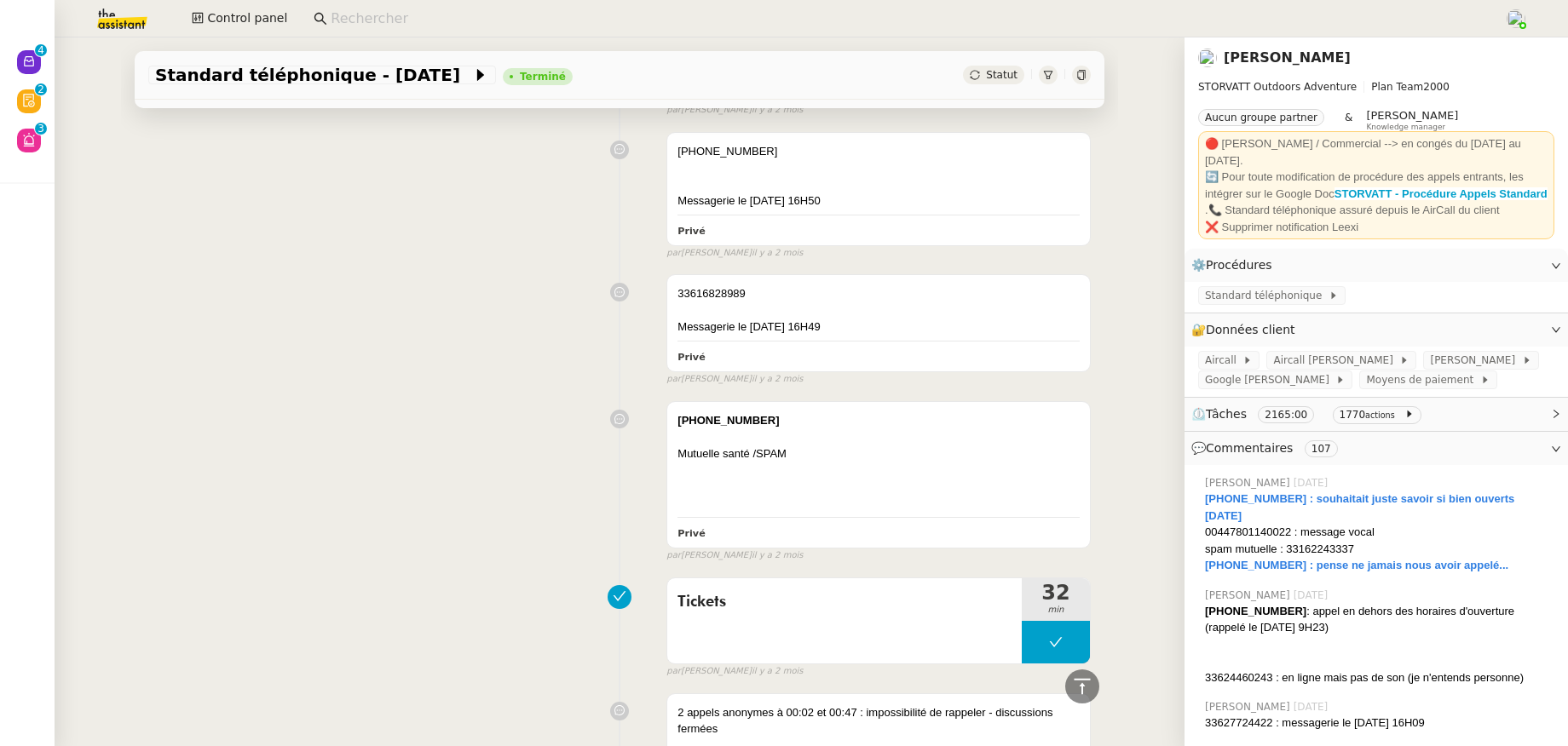
scroll to position [3306, 0]
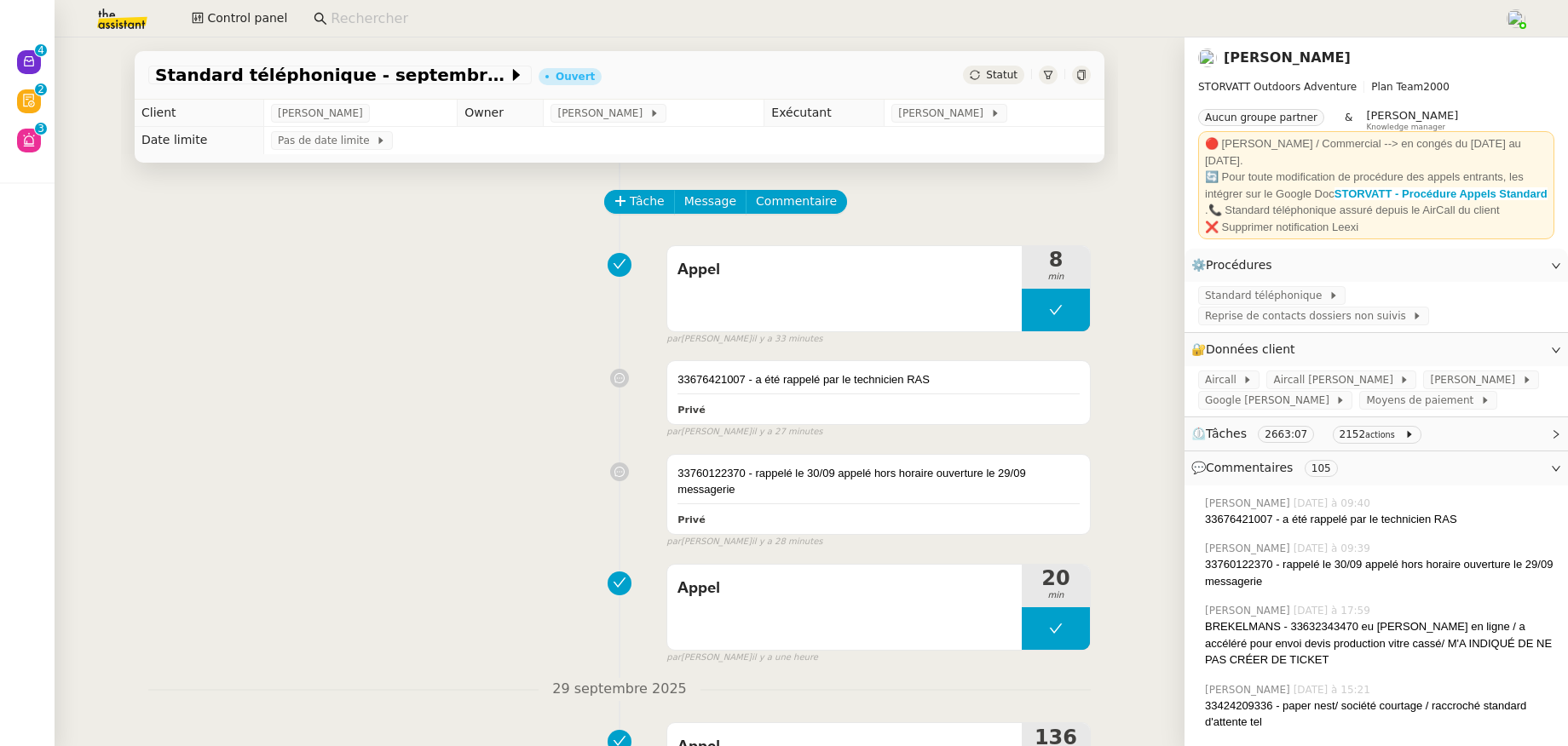
click at [1044, 74] on icon at bounding box center [1049, 75] width 10 height 9
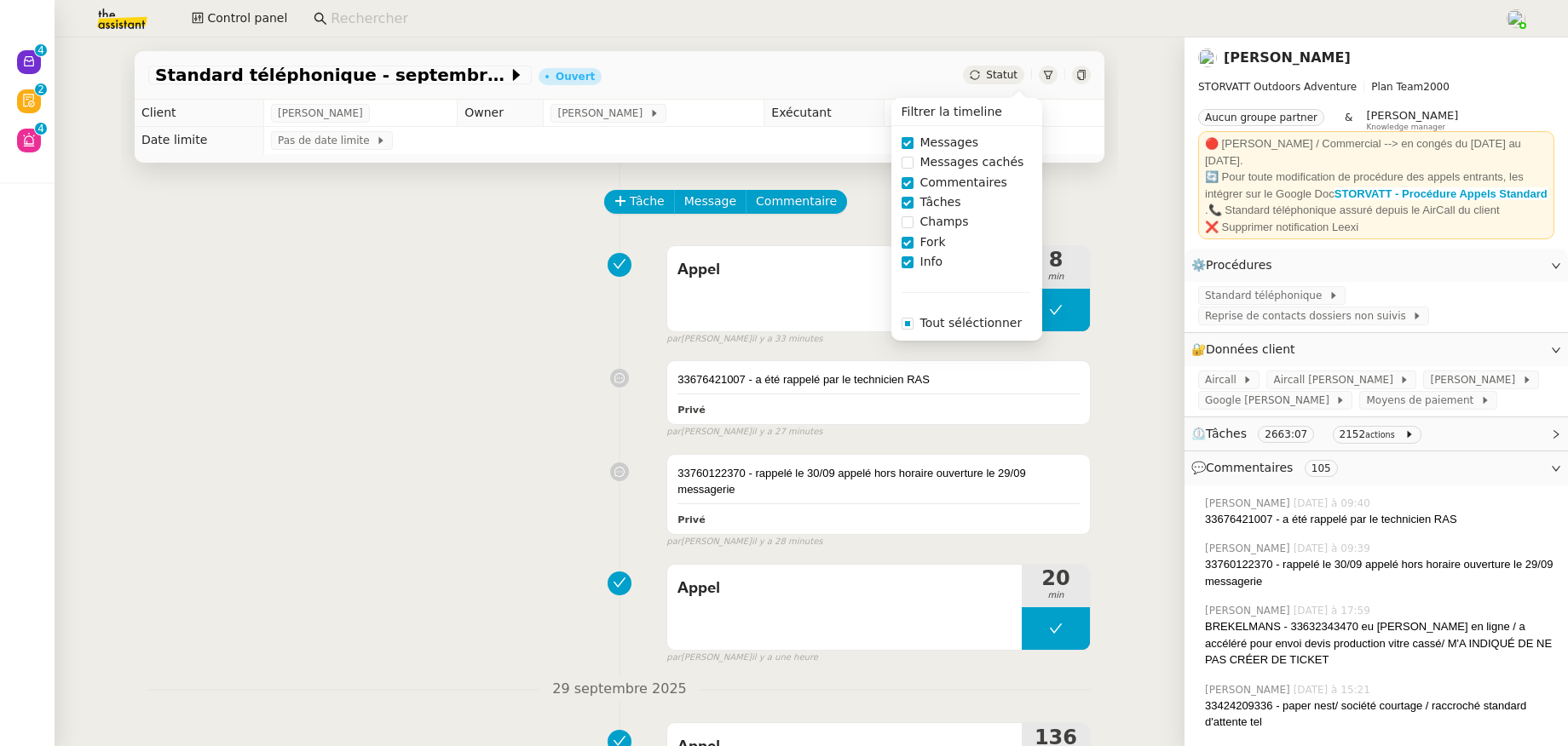
click at [907, 146] on span at bounding box center [907, 143] width 11 height 11
click at [908, 205] on span at bounding box center [907, 203] width 11 height 11
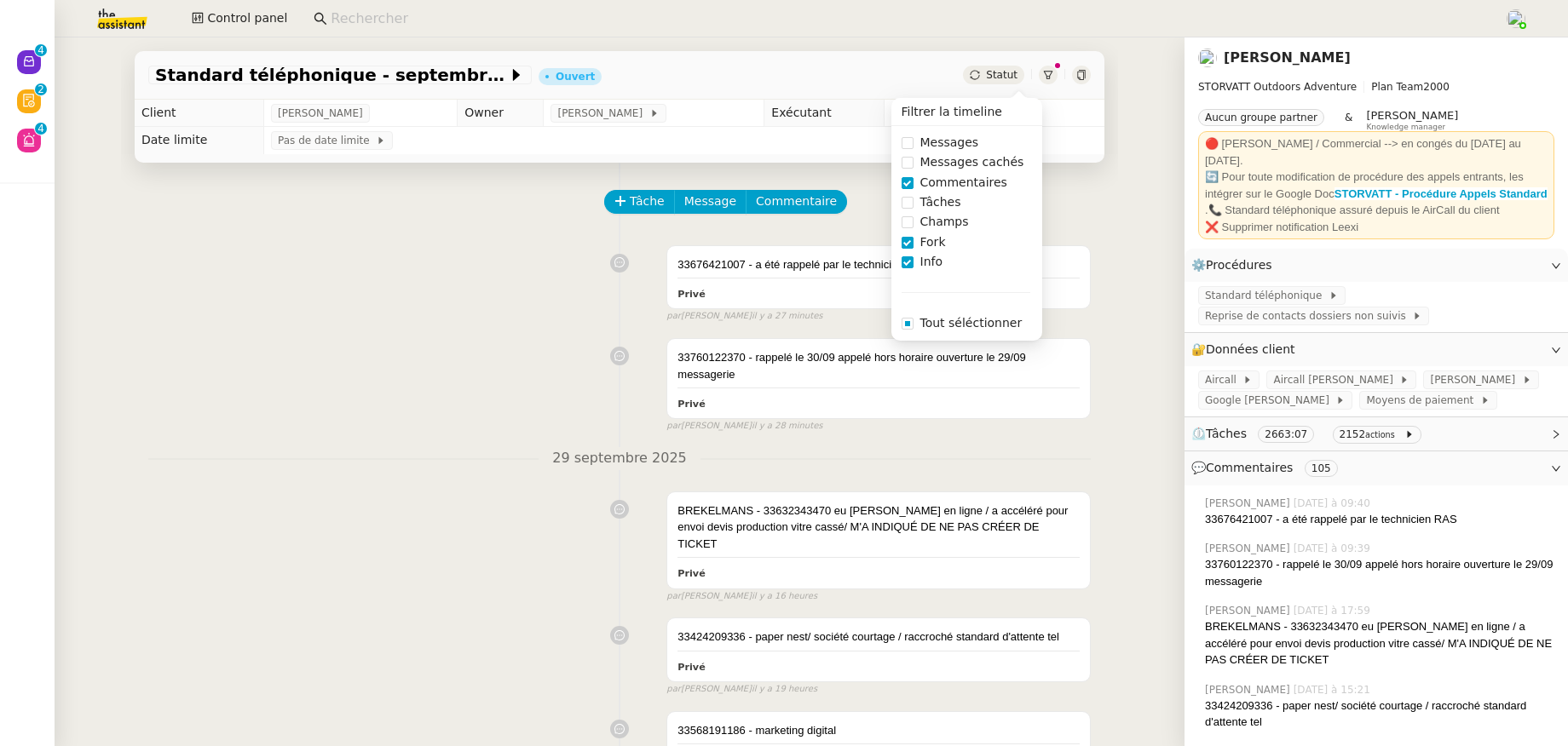
click at [904, 249] on label "Fork" at bounding box center [926, 242] width 51 height 19
click at [906, 260] on span at bounding box center [907, 262] width 11 height 11
click at [407, 307] on div "33676421007 - a été rappelé par le technicien RAS Privé false par Zoé L. il y a…" at bounding box center [620, 281] width 943 height 86
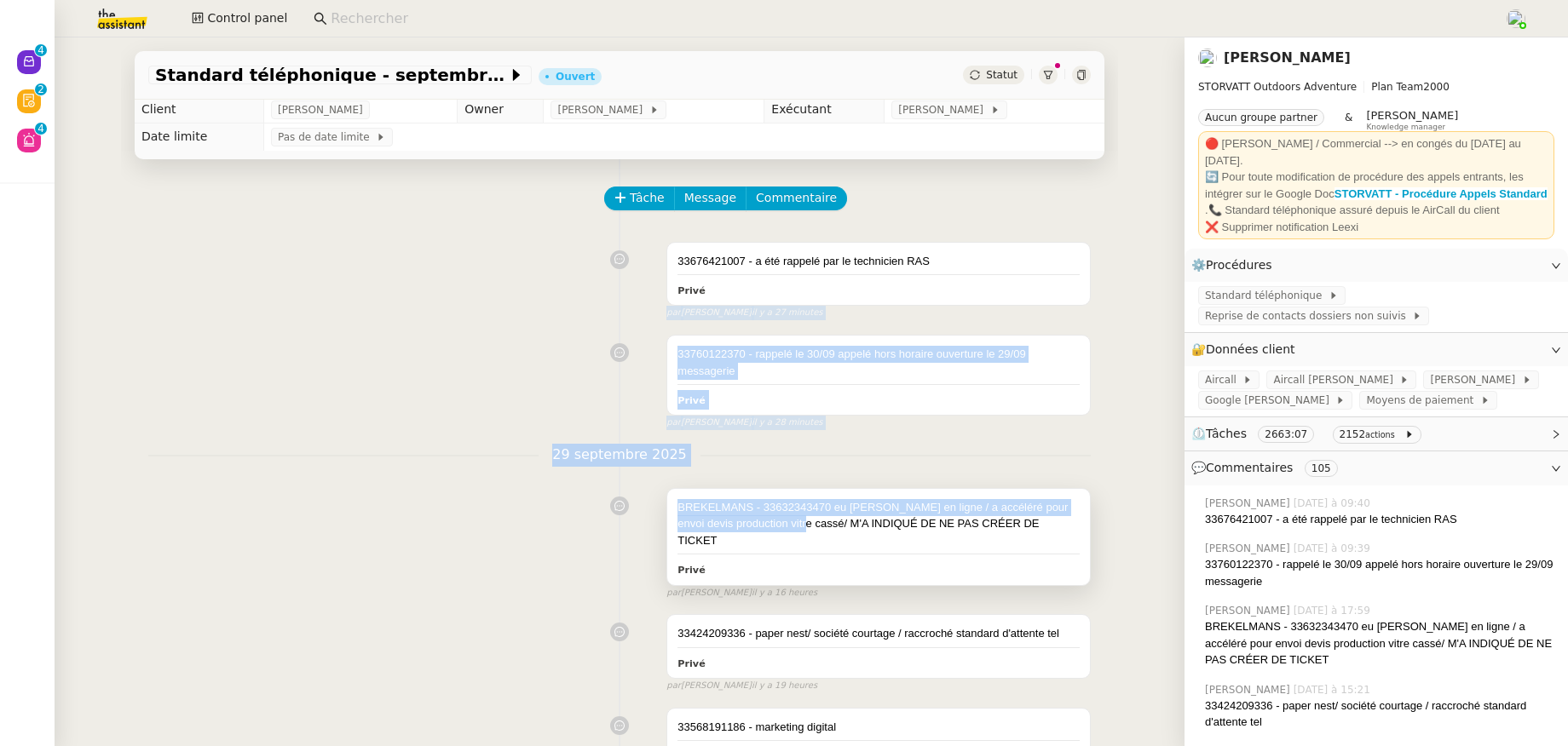
scroll to position [7, 0]
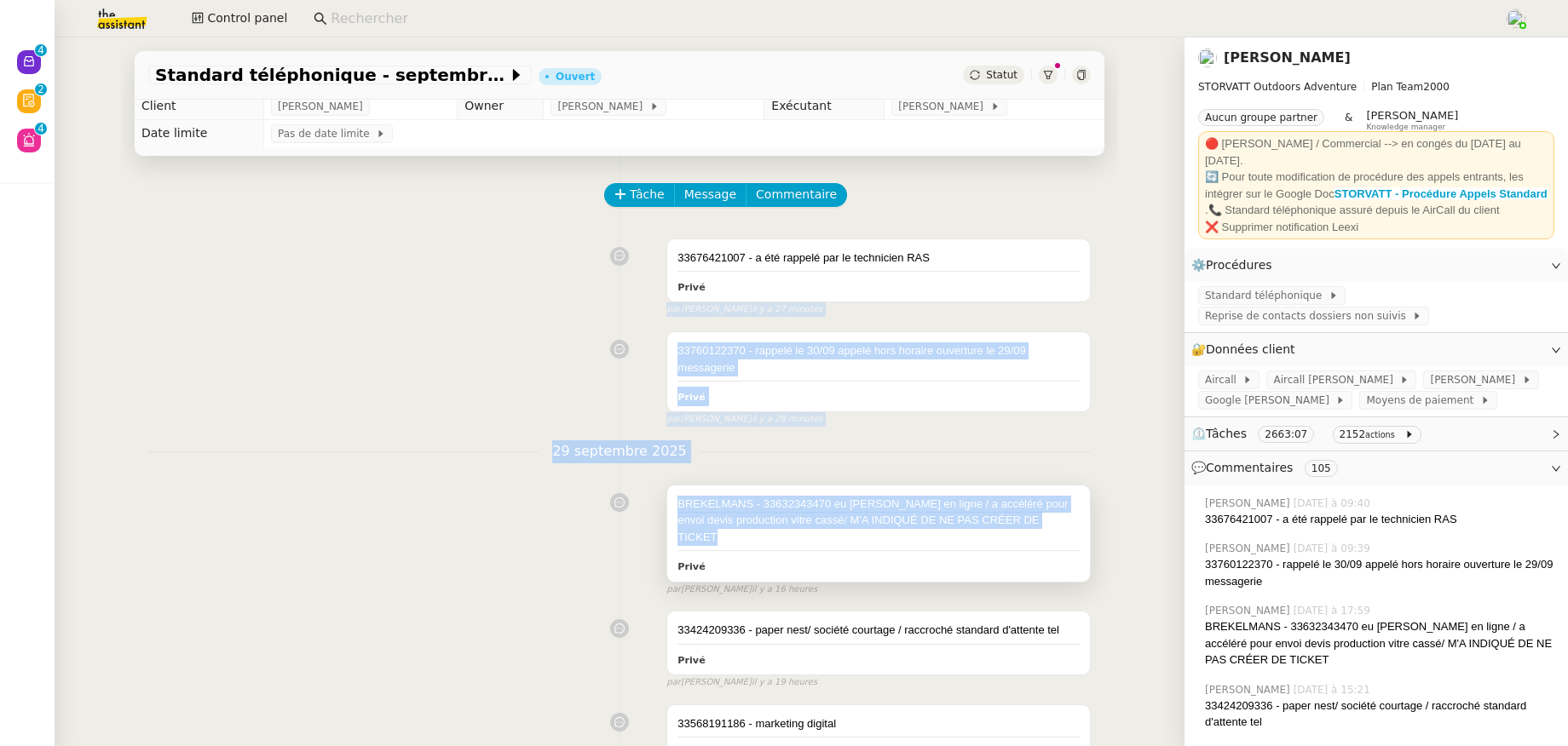
drag, startPoint x: 648, startPoint y: 243, endPoint x: 778, endPoint y: 530, distance: 315.1
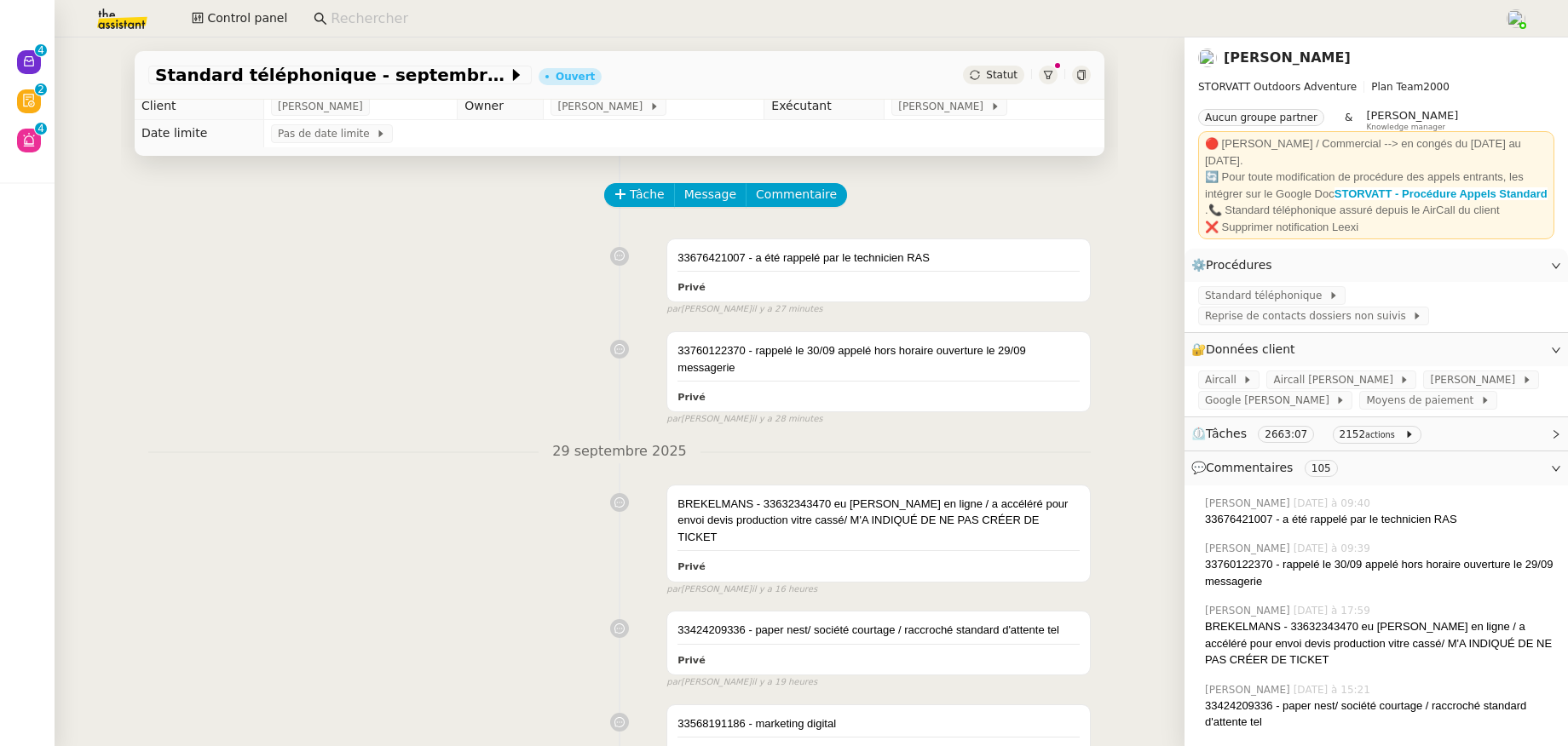
click at [478, 215] on div "Tâche Message Commentaire" at bounding box center [620, 203] width 943 height 41
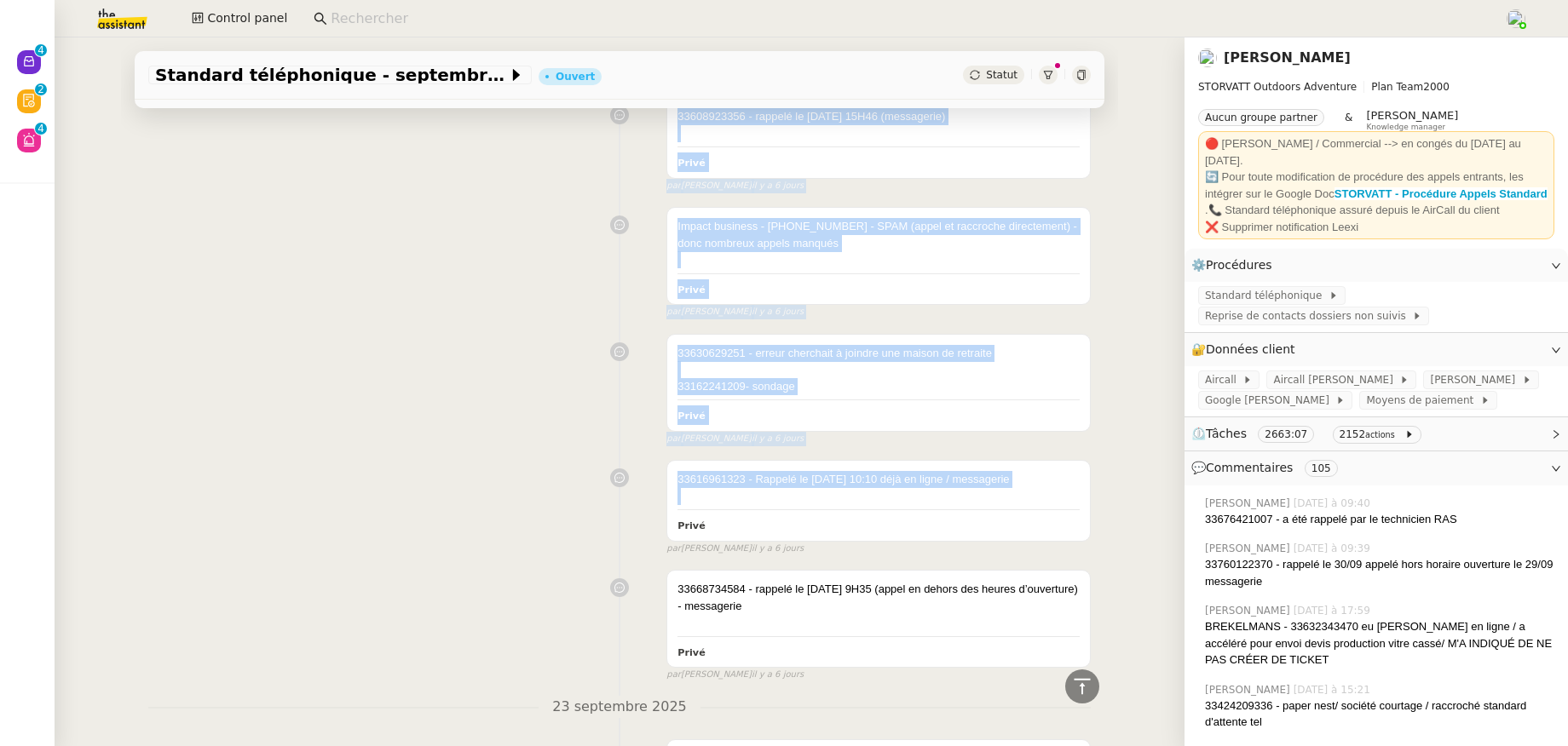
scroll to position [3657, 0]
drag, startPoint x: 661, startPoint y: 219, endPoint x: 745, endPoint y: 485, distance: 278.9
click at [427, 386] on div "33630629251 - erreur cherchait à joindre une maison de retraite 33162241209- so…" at bounding box center [620, 385] width 943 height 120
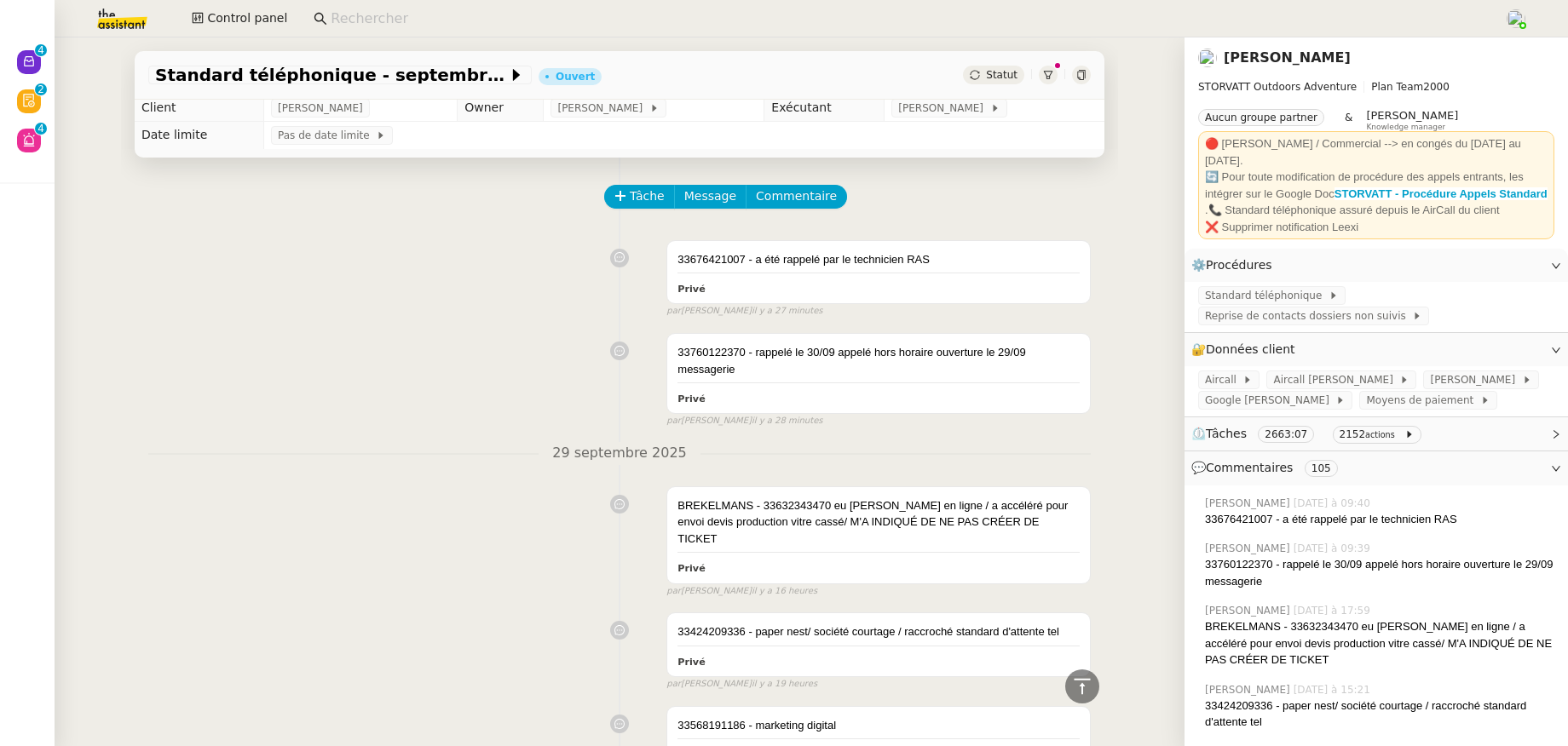
scroll to position [0, 0]
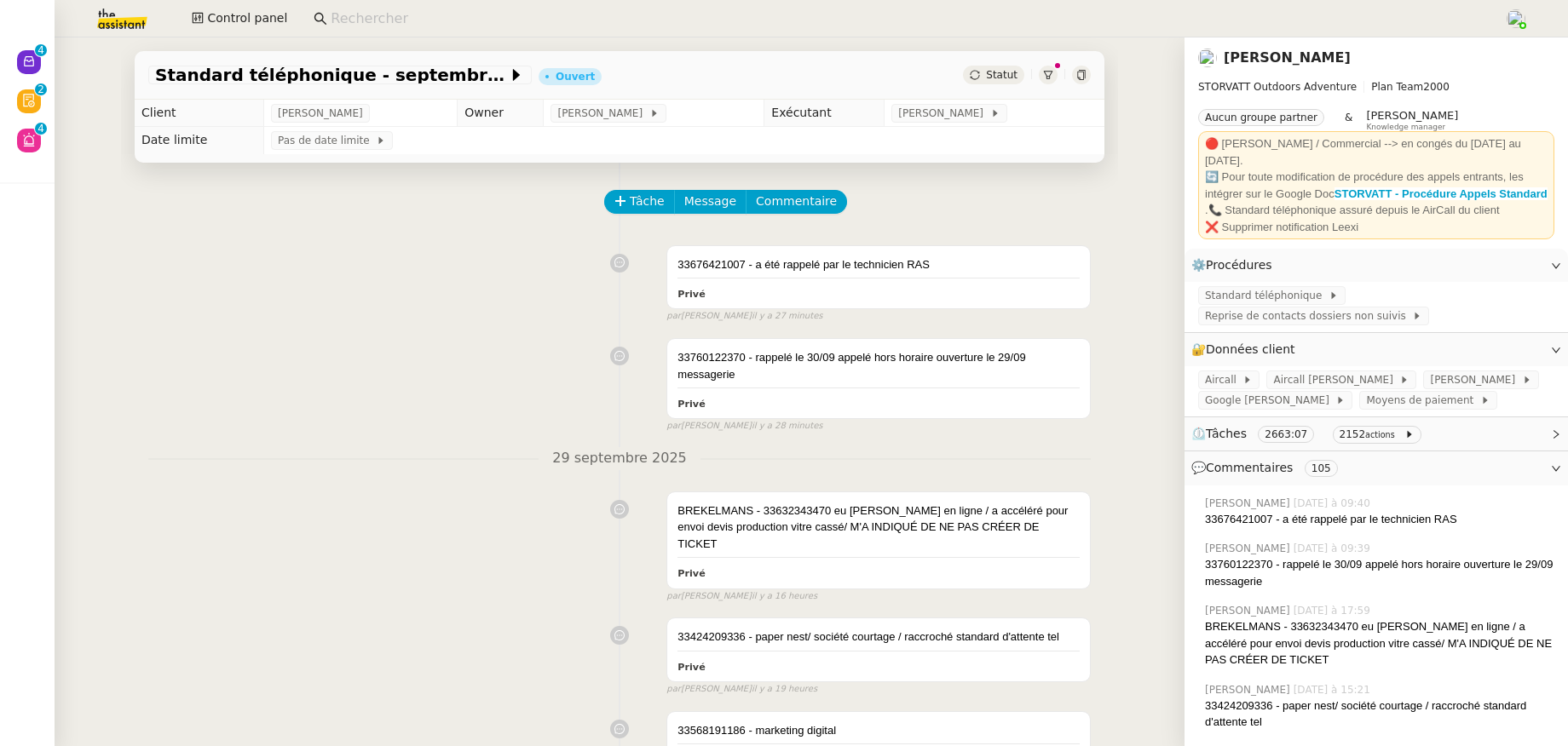
click at [1038, 69] on div at bounding box center [1048, 76] width 19 height 19
click at [903, 145] on span at bounding box center [907, 143] width 11 height 11
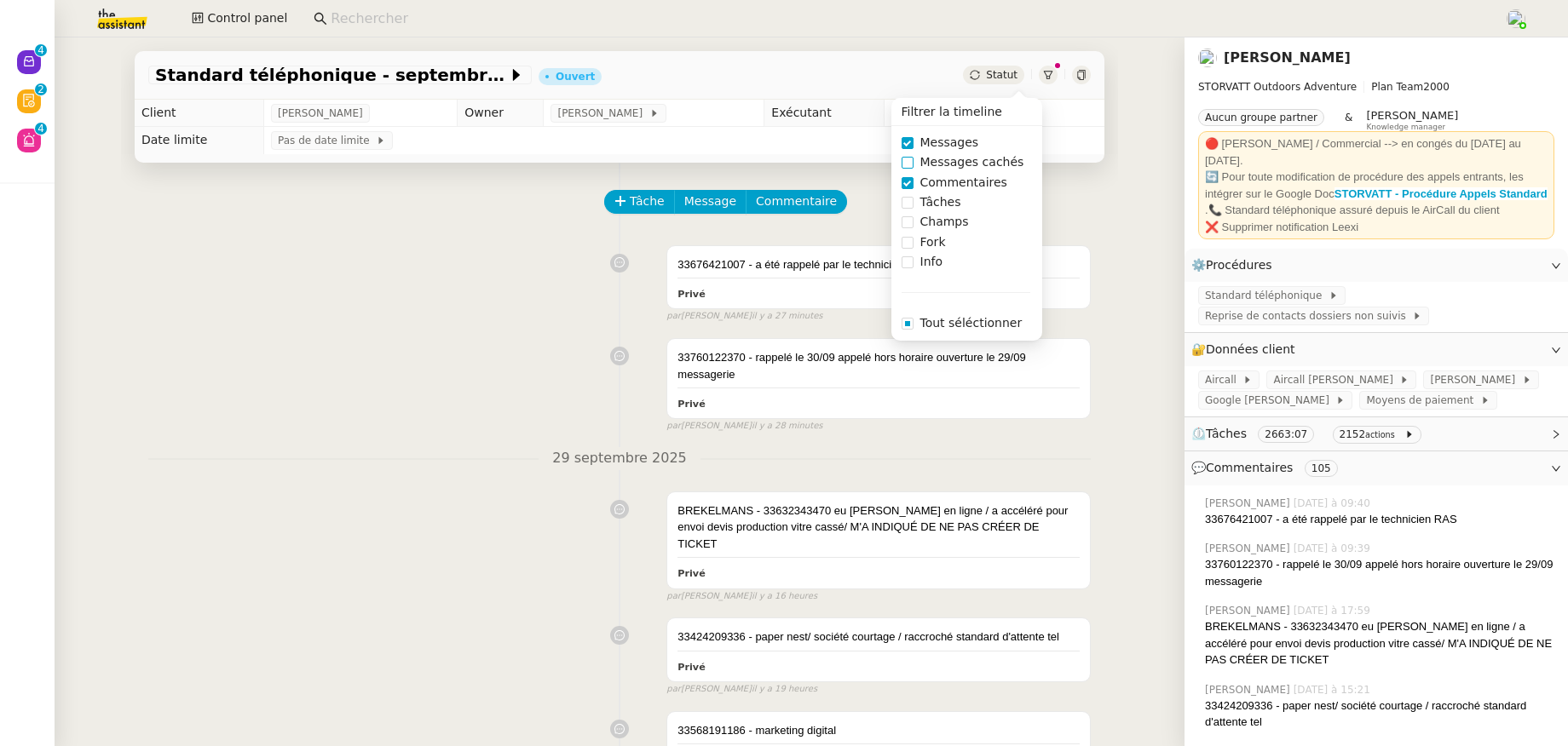
click at [907, 164] on span at bounding box center [907, 163] width 11 height 11
click at [908, 205] on span at bounding box center [907, 203] width 11 height 11
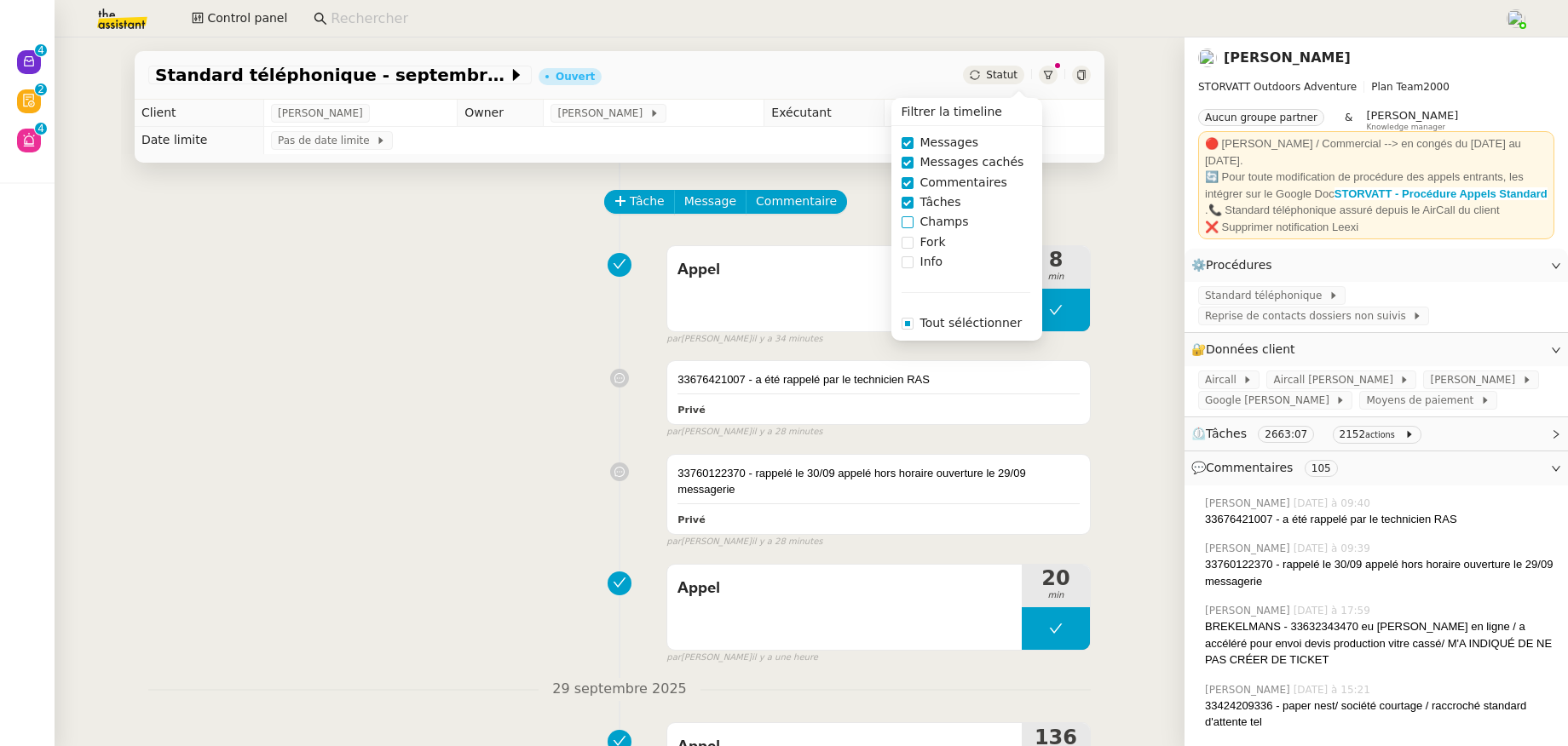
click at [909, 224] on span at bounding box center [907, 222] width 11 height 11
click at [910, 266] on span at bounding box center [907, 262] width 11 height 11
click at [912, 240] on span at bounding box center [907, 242] width 11 height 11
click at [441, 301] on div "Appel 8 min false par Zoé L. il y a 34 minutes" at bounding box center [620, 292] width 943 height 109
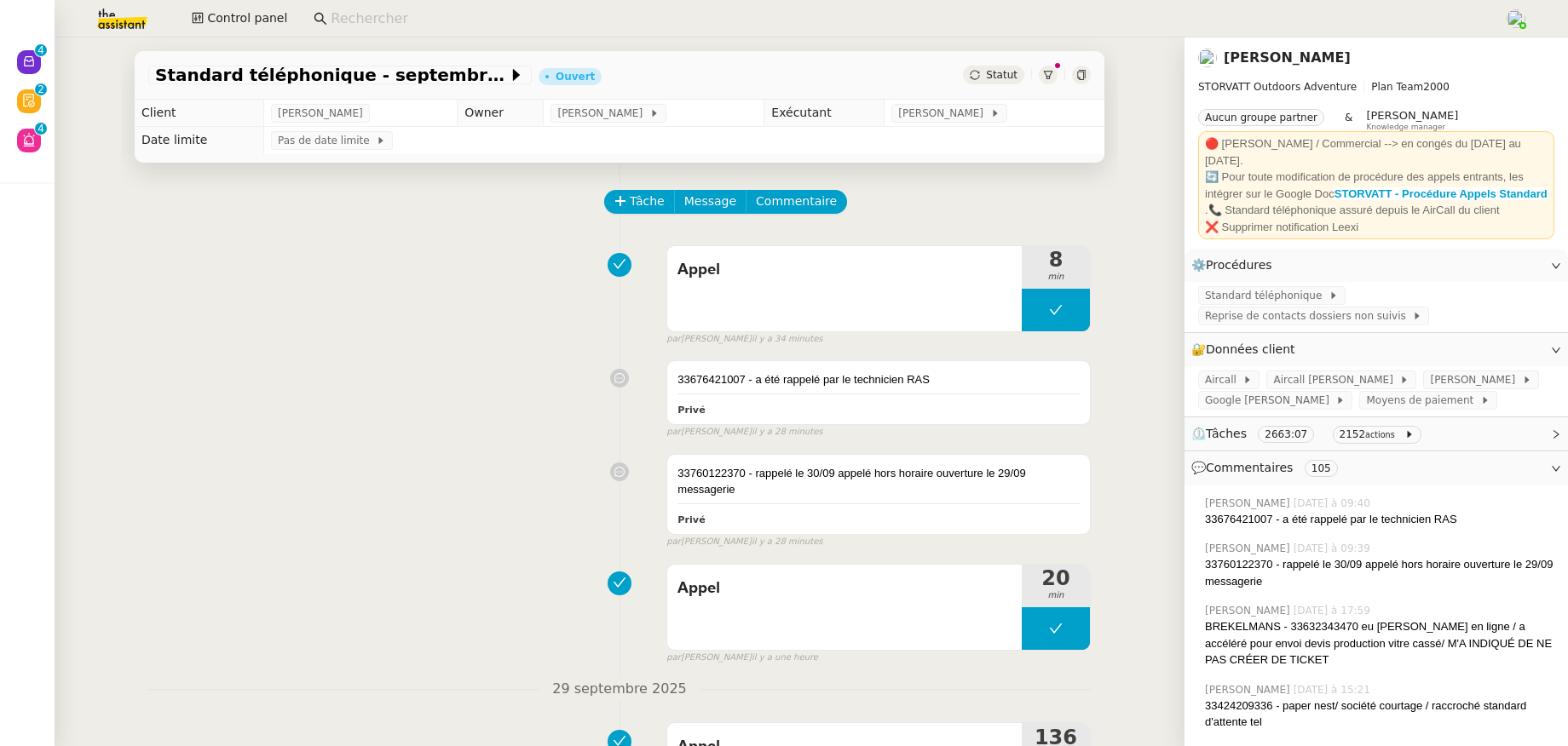
scroll to position [26, 0]
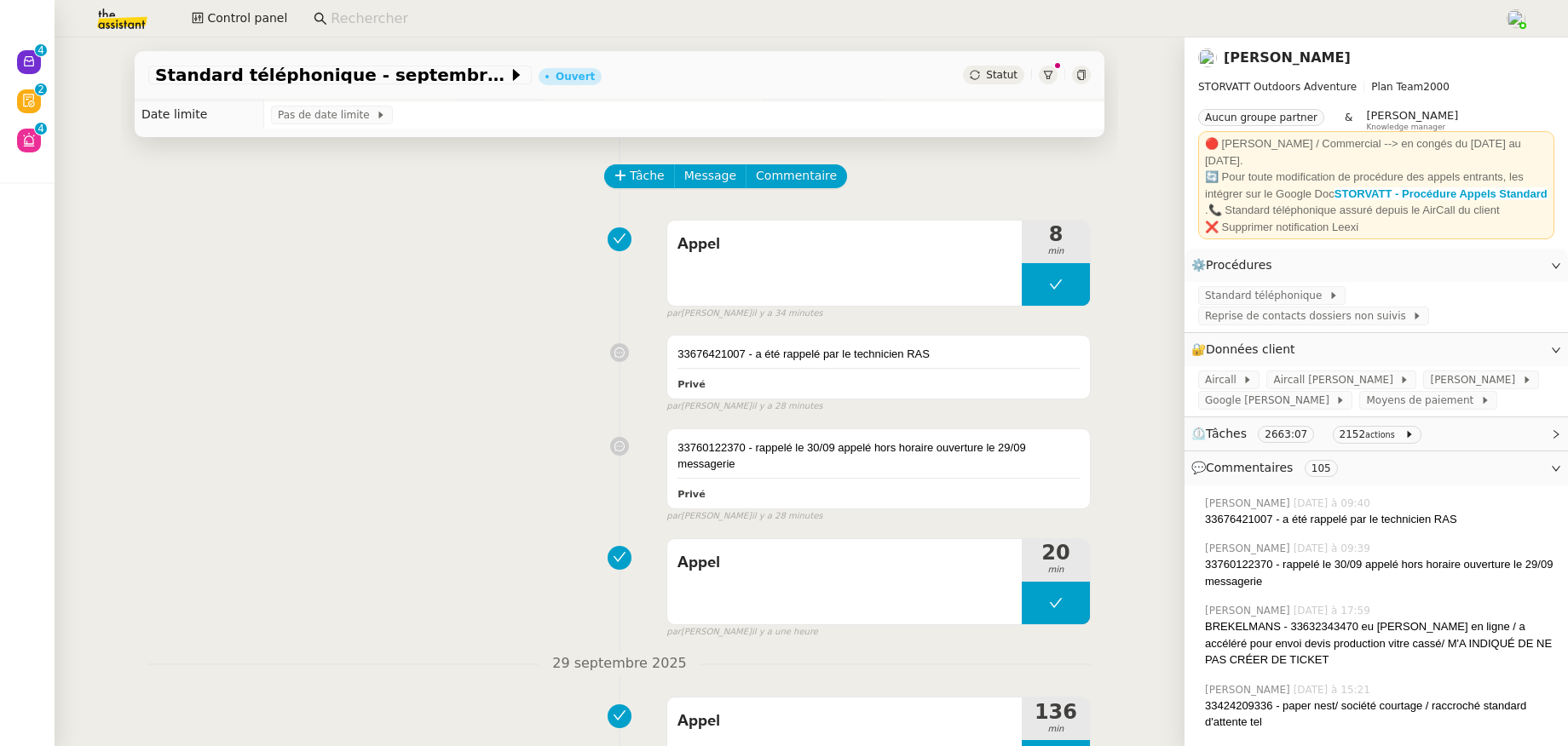
drag, startPoint x: 1378, startPoint y: 55, endPoint x: 1204, endPoint y: 54, distance: 174.0
click at [1204, 54] on div "[PERSON_NAME]" at bounding box center [1278, 57] width 159 height 24
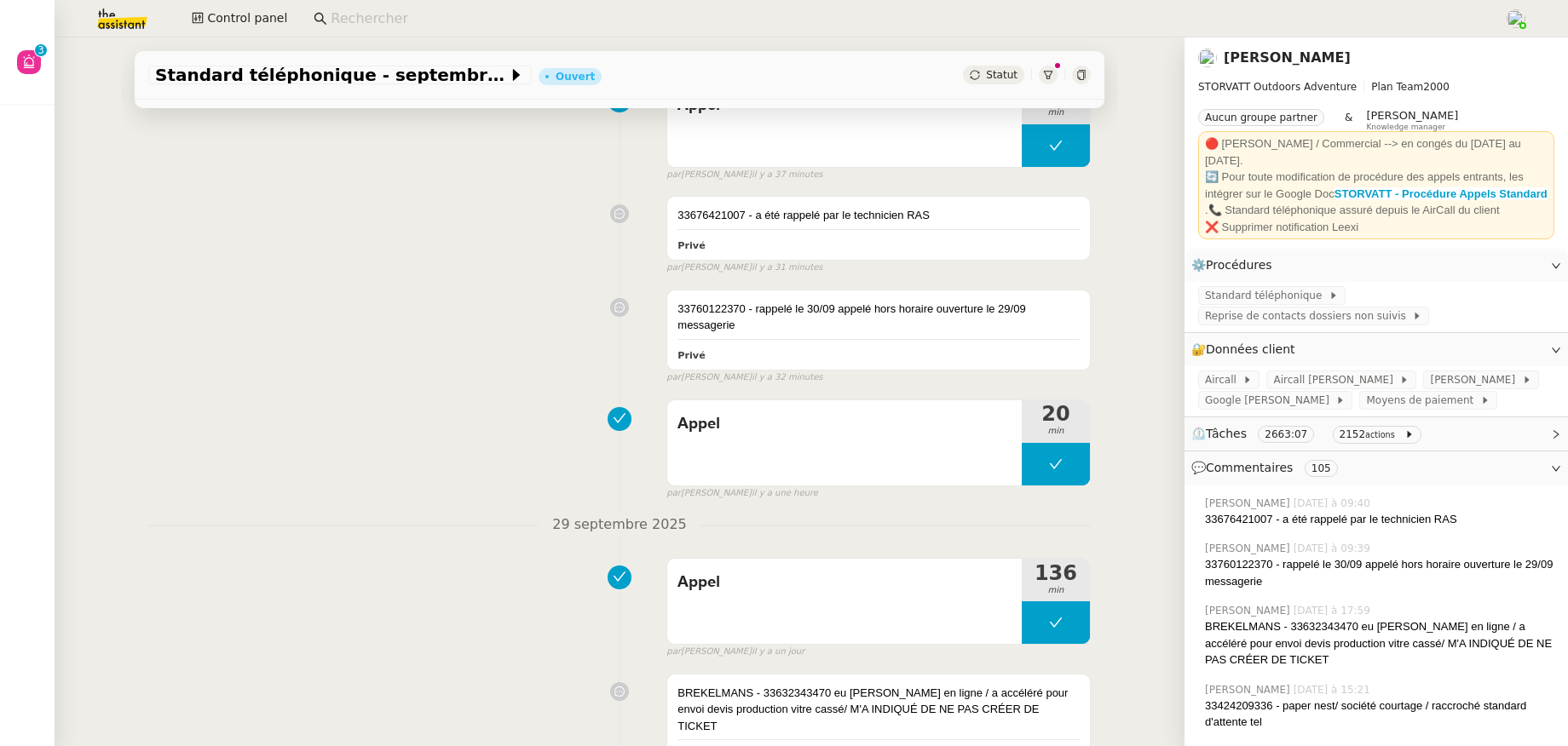
scroll to position [218, 0]
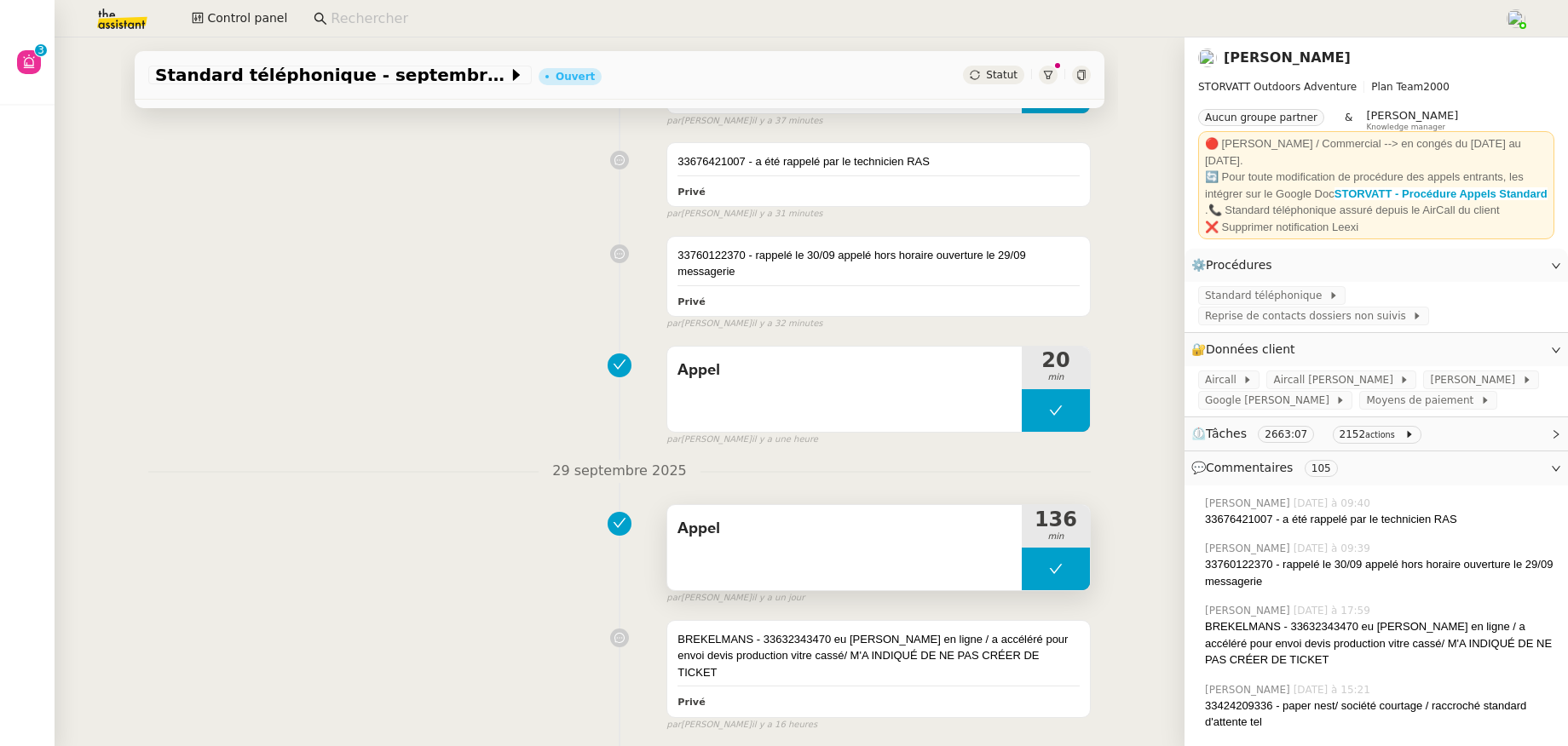
click at [715, 558] on div "Appel" at bounding box center [845, 548] width 354 height 85
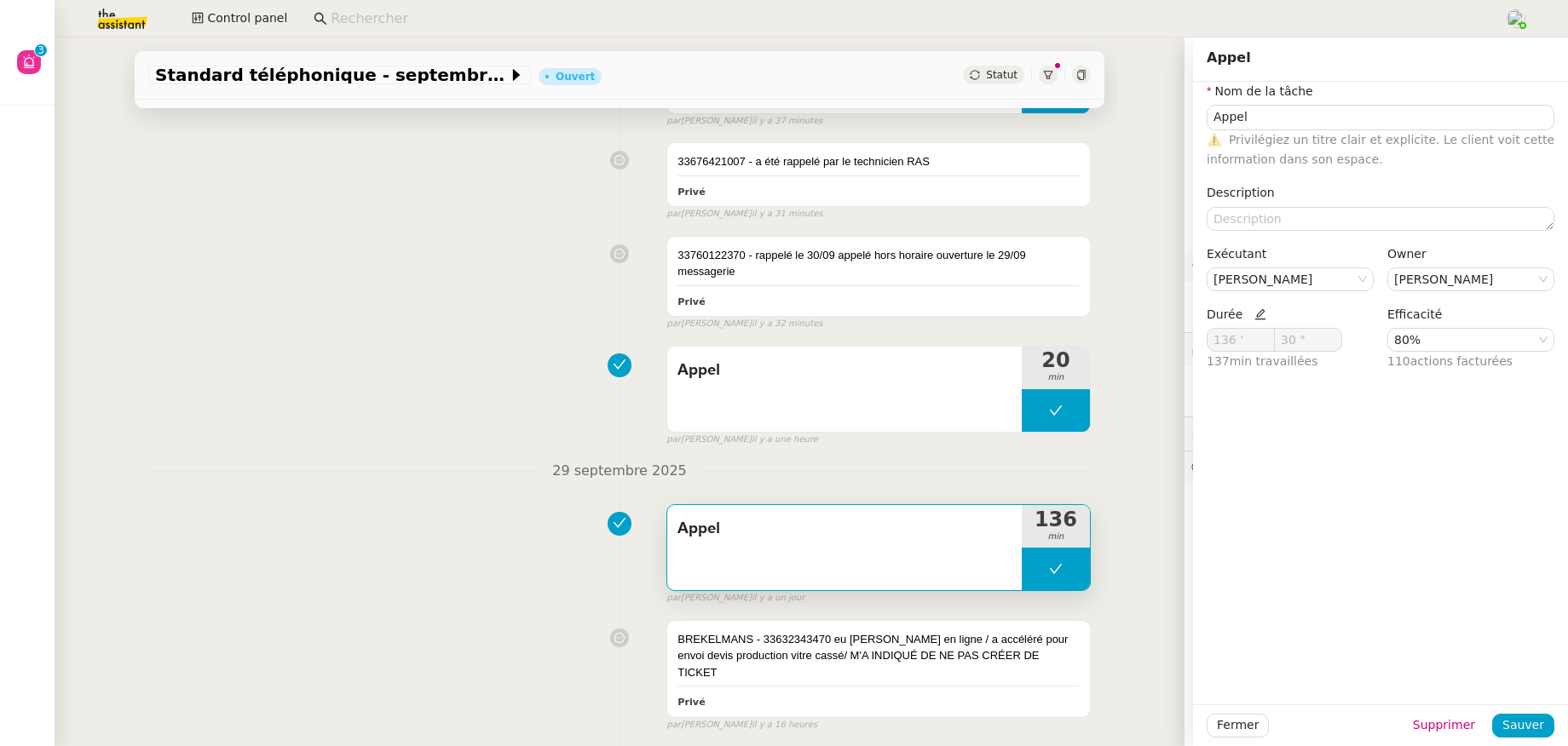
click at [410, 559] on div "Appel 136 min false par Zoé L. il y a un jour" at bounding box center [620, 552] width 943 height 109
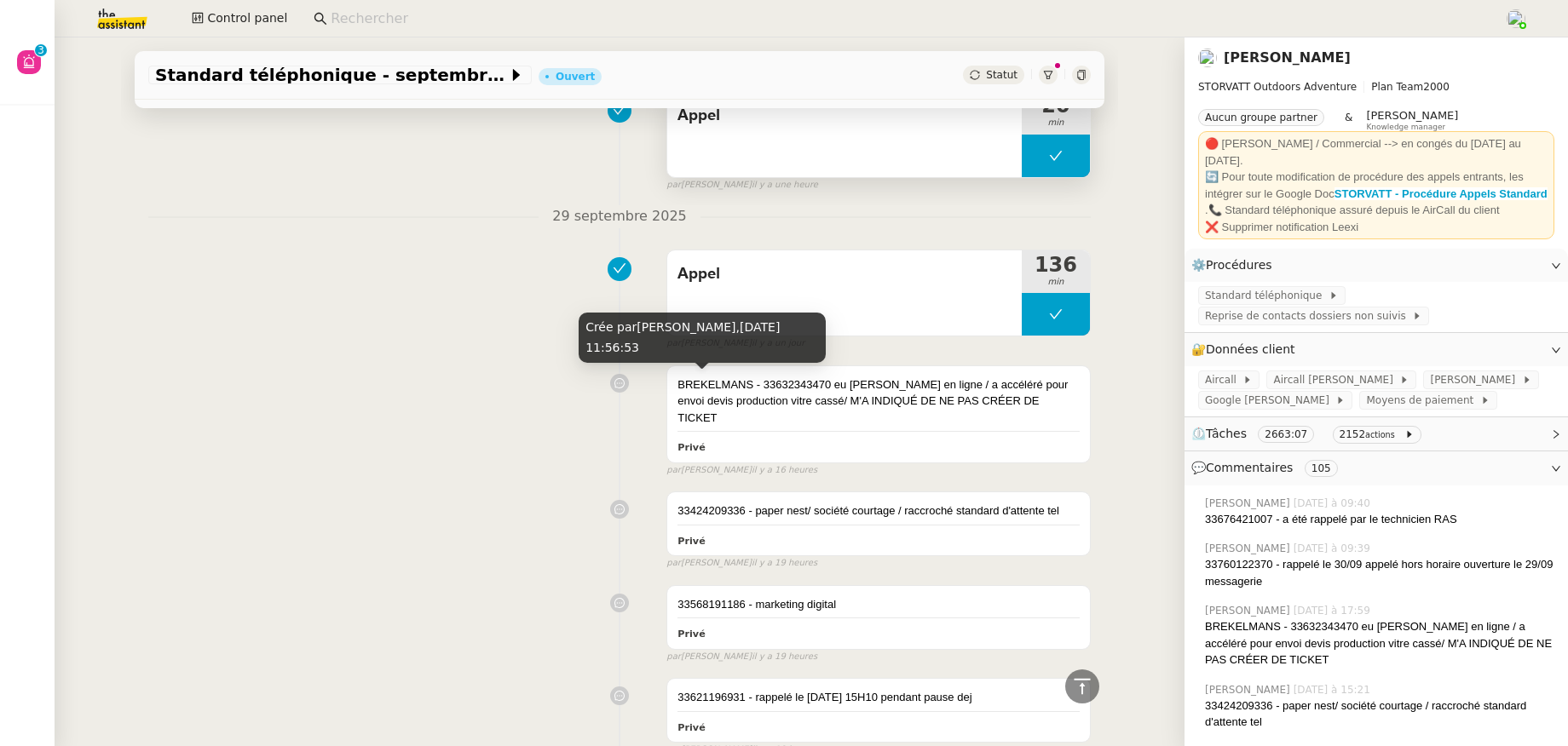
scroll to position [419, 0]
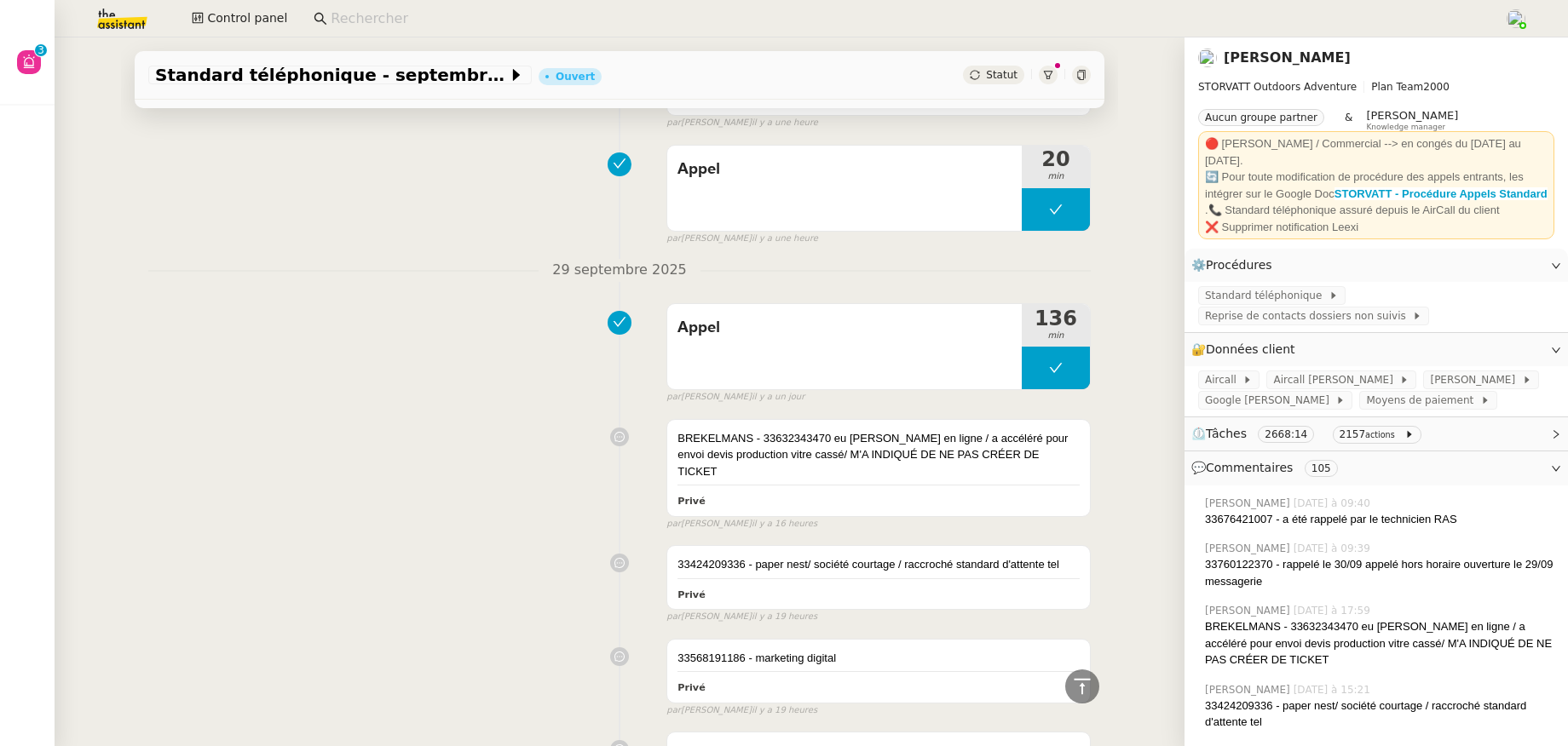
click at [375, 20] on input at bounding box center [908, 19] width 1156 height 23
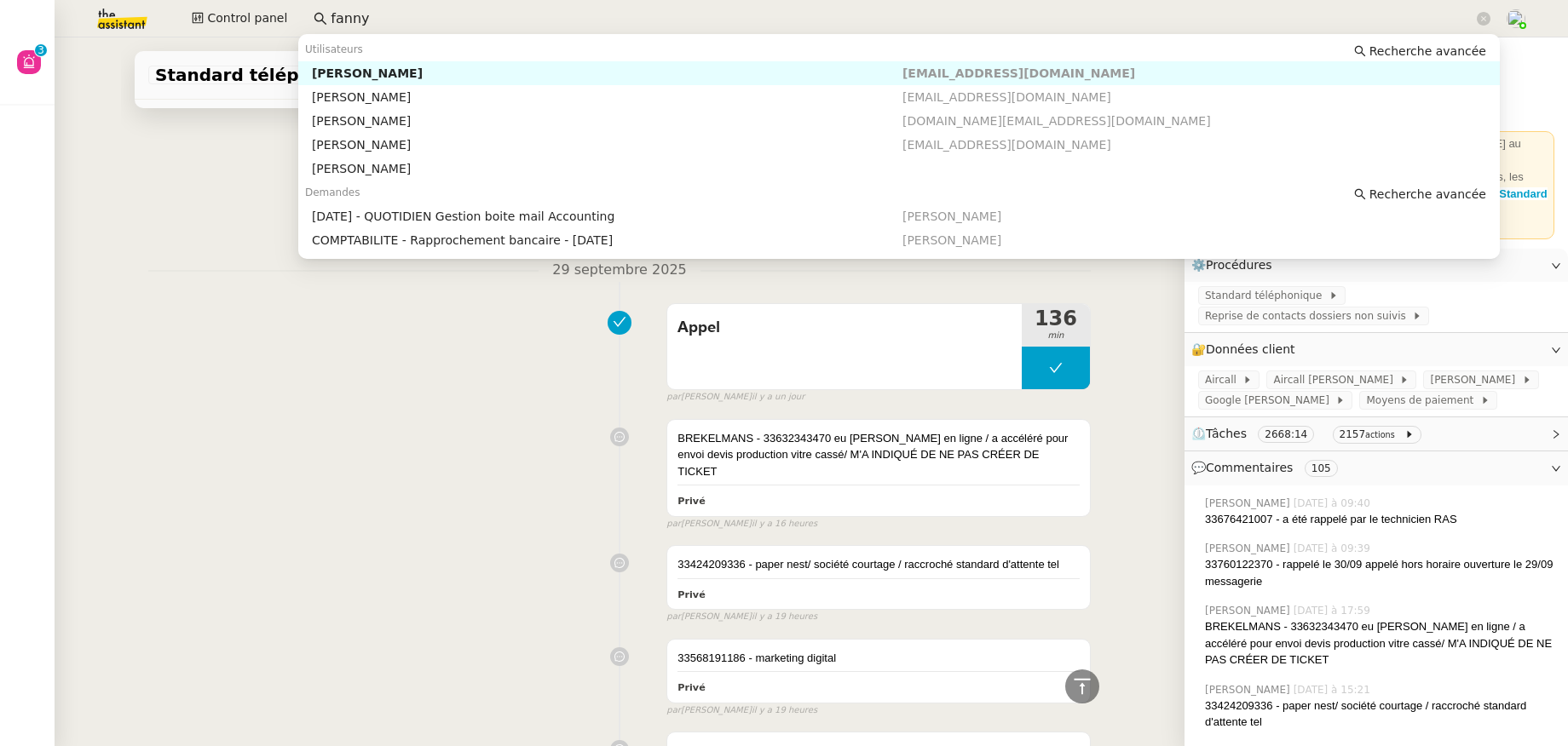
click at [380, 79] on div "Fanny Eyraud" at bounding box center [607, 74] width 591 height 15
type input "fanny"
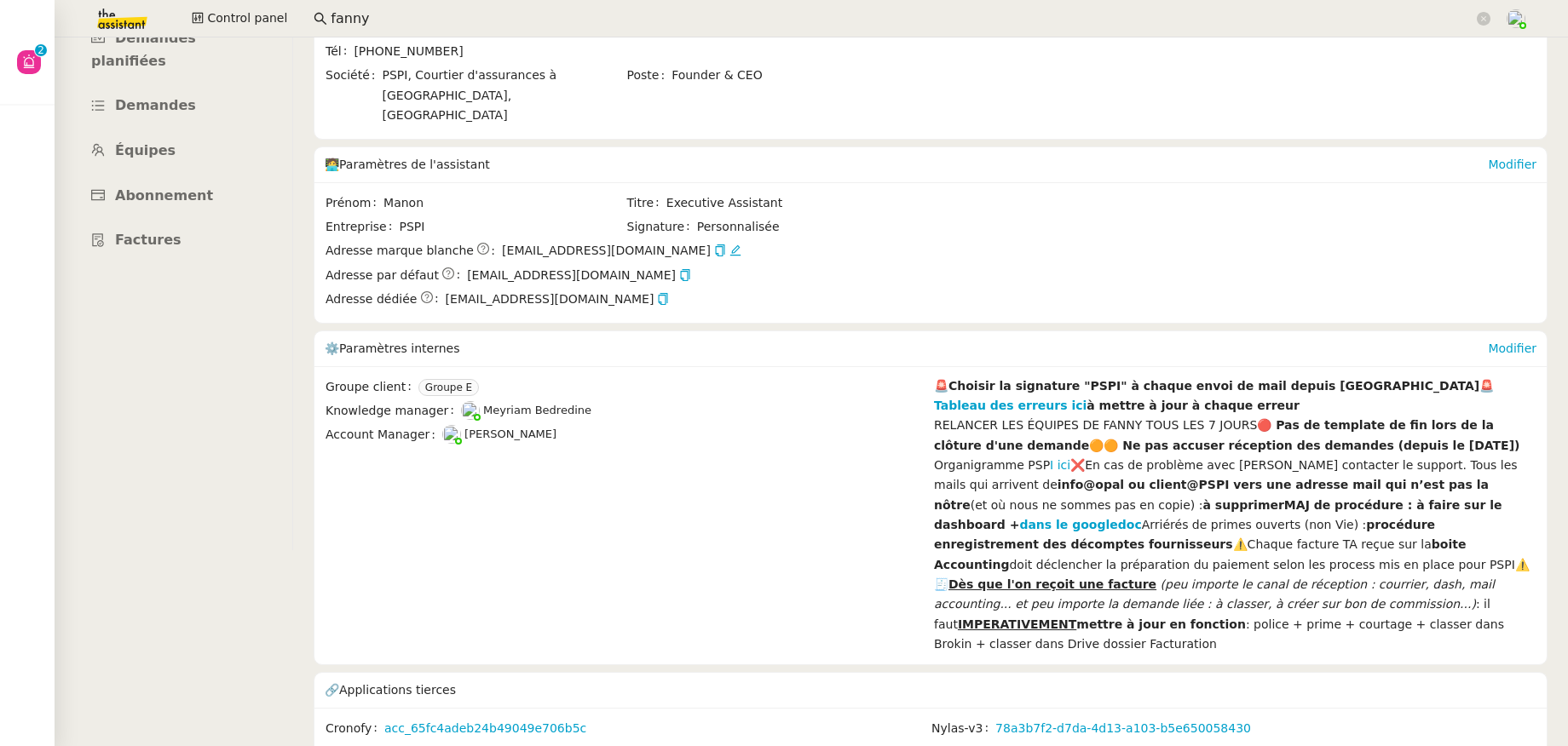
scroll to position [197, 0]
click at [1000, 742] on link "cus_Plc2cpVlG86LaU" at bounding box center [1040, 752] width 124 height 19
